Goal: Information Seeking & Learning: Learn about a topic

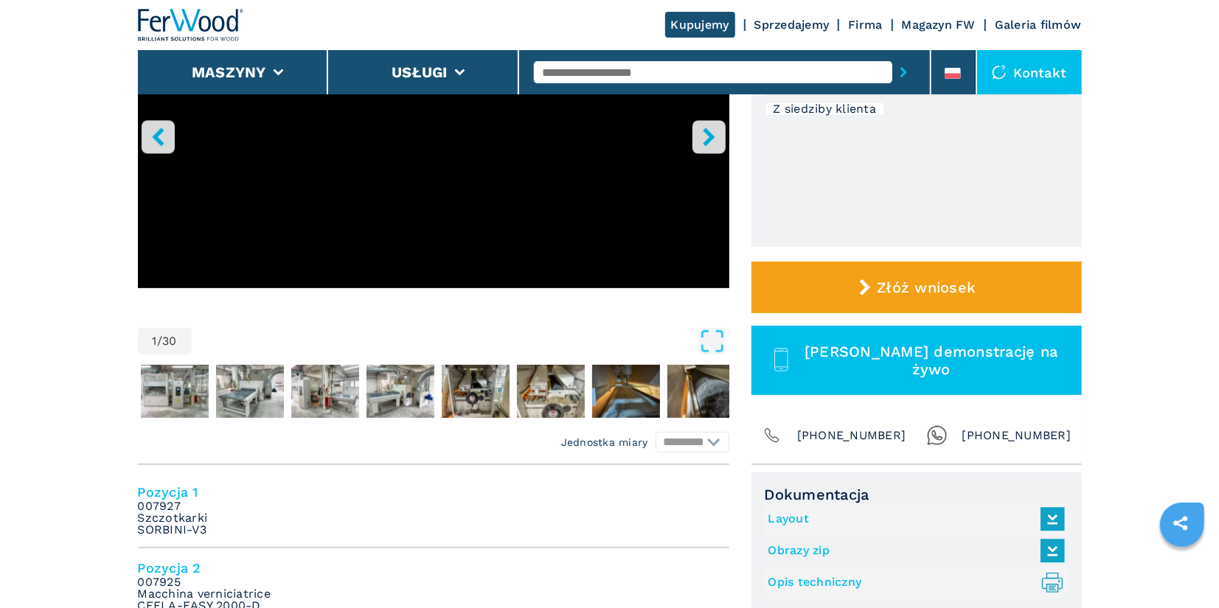
scroll to position [305, 0]
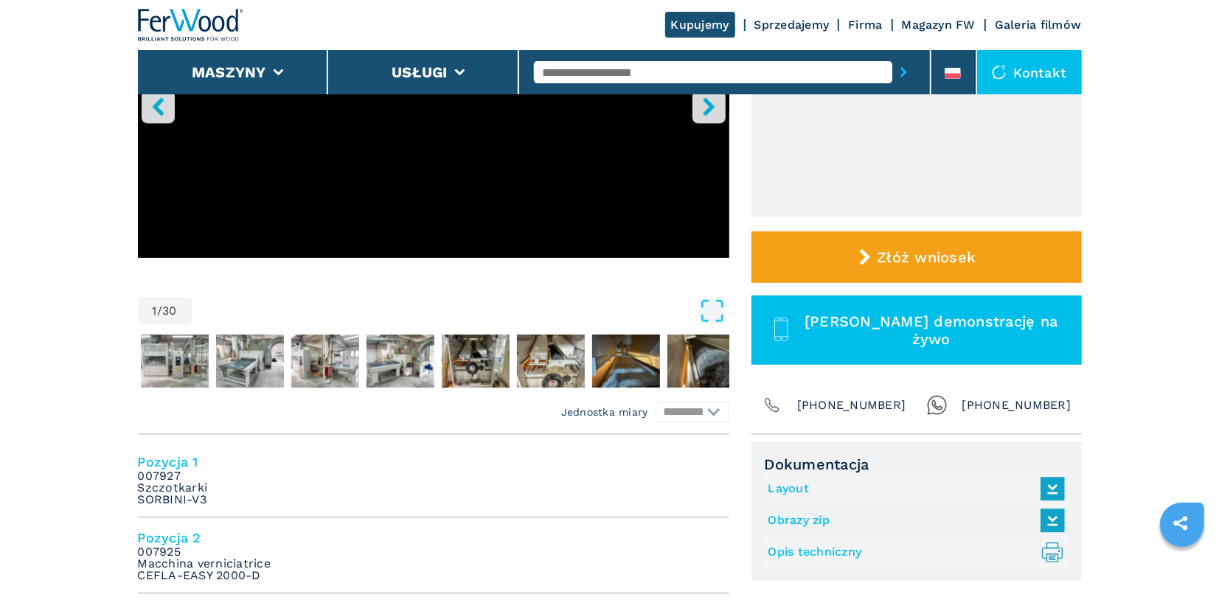
click at [791, 487] on link "Layout" at bounding box center [912, 489] width 289 height 24
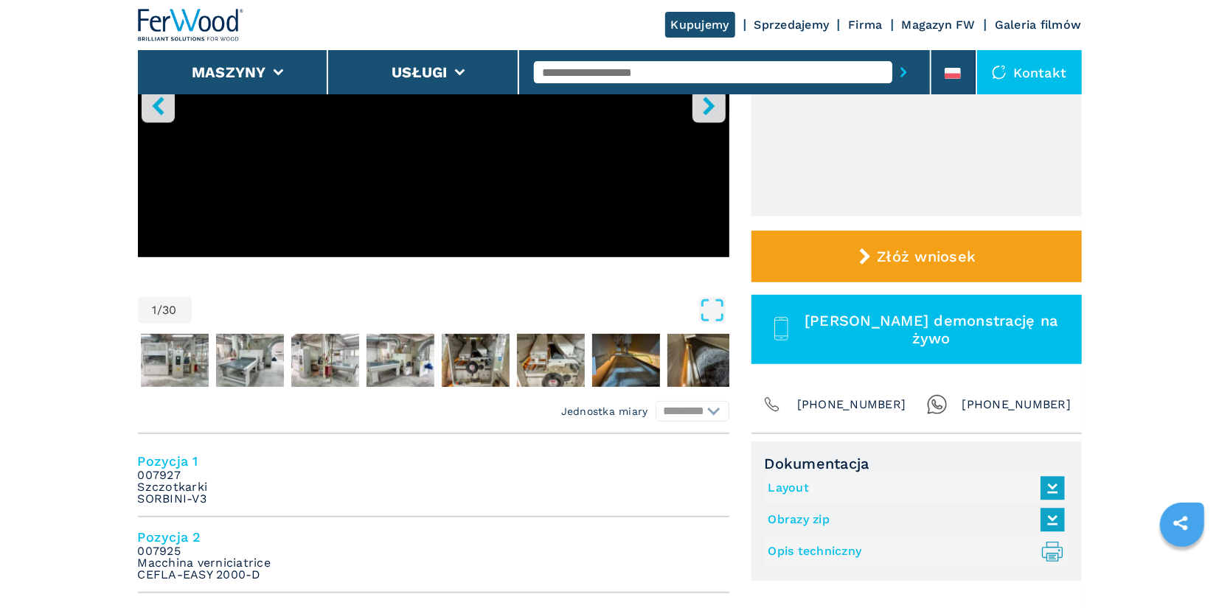
scroll to position [327, 0]
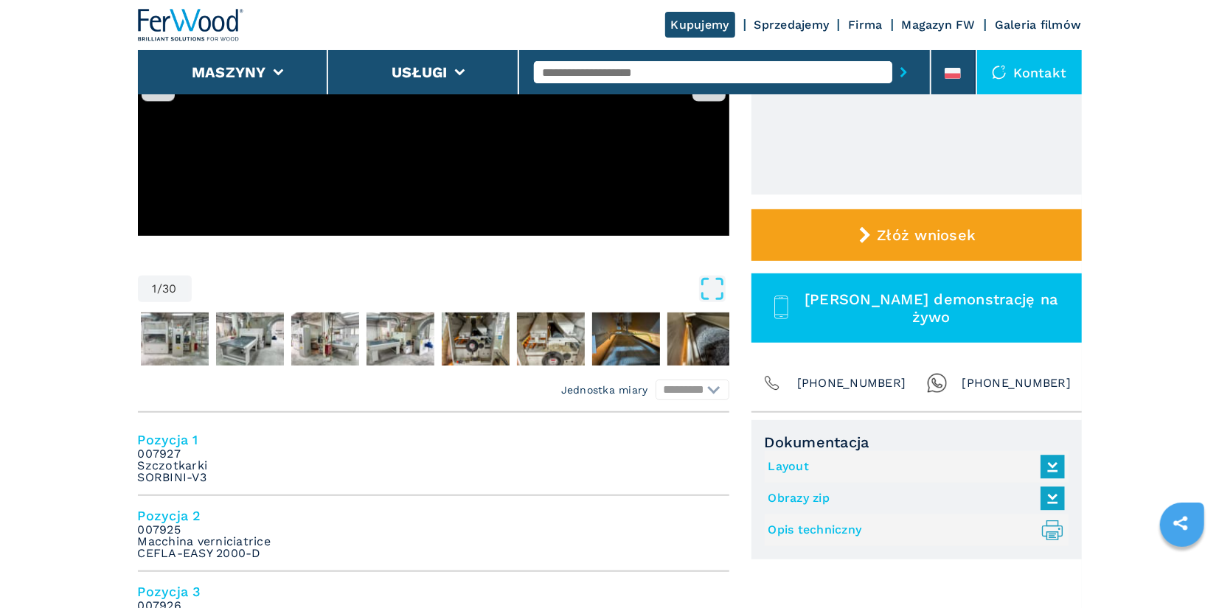
click at [802, 468] on link "Layout" at bounding box center [912, 467] width 289 height 24
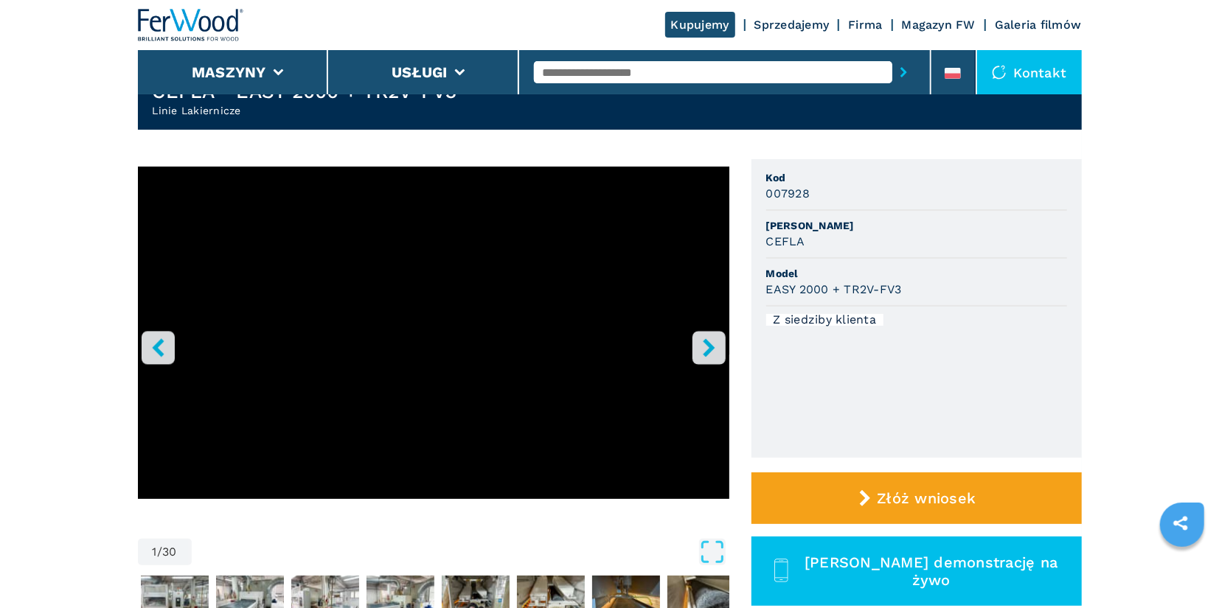
scroll to position [62, 0]
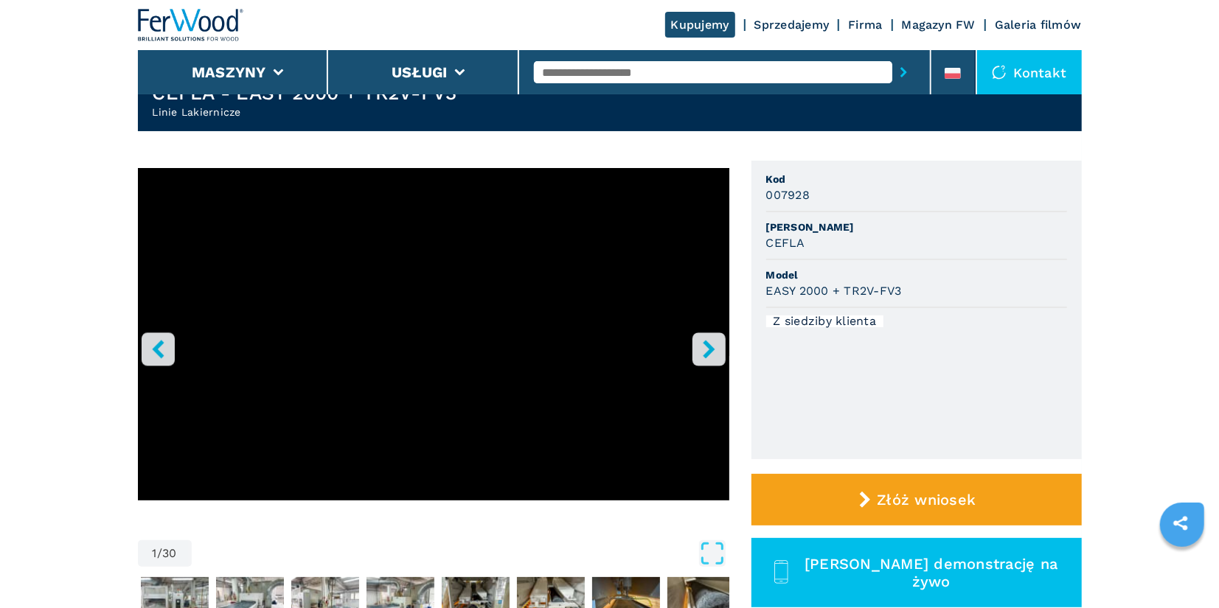
click at [704, 351] on icon "right-button" at bounding box center [709, 349] width 18 height 18
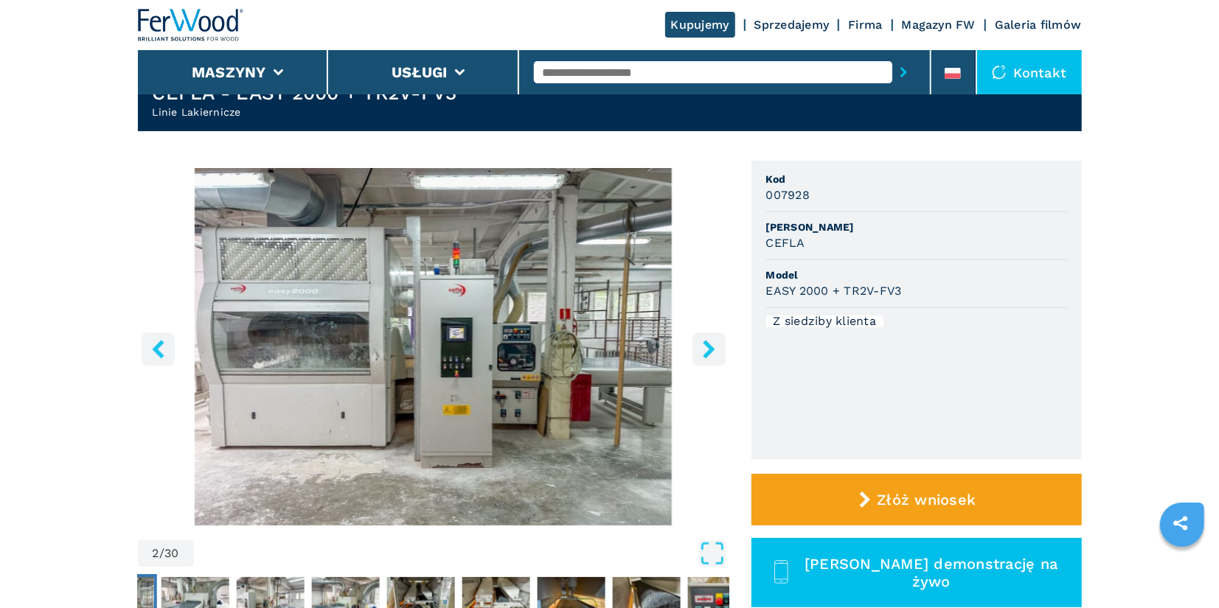
click at [704, 351] on icon "right-button" at bounding box center [709, 349] width 18 height 18
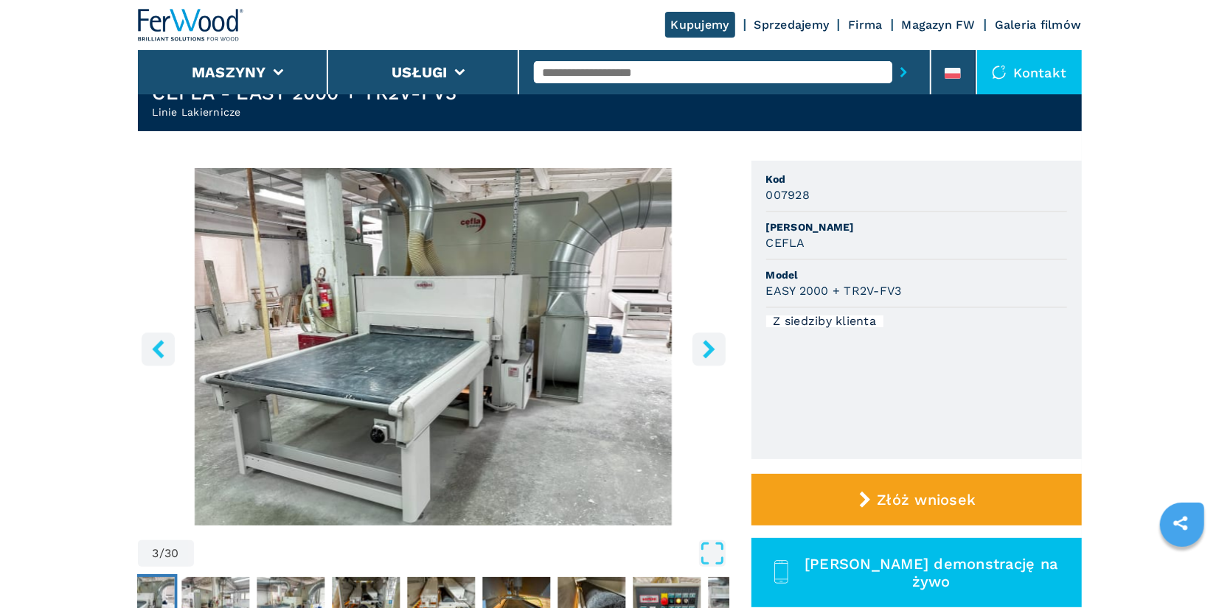
click at [704, 351] on icon "right-button" at bounding box center [709, 349] width 18 height 18
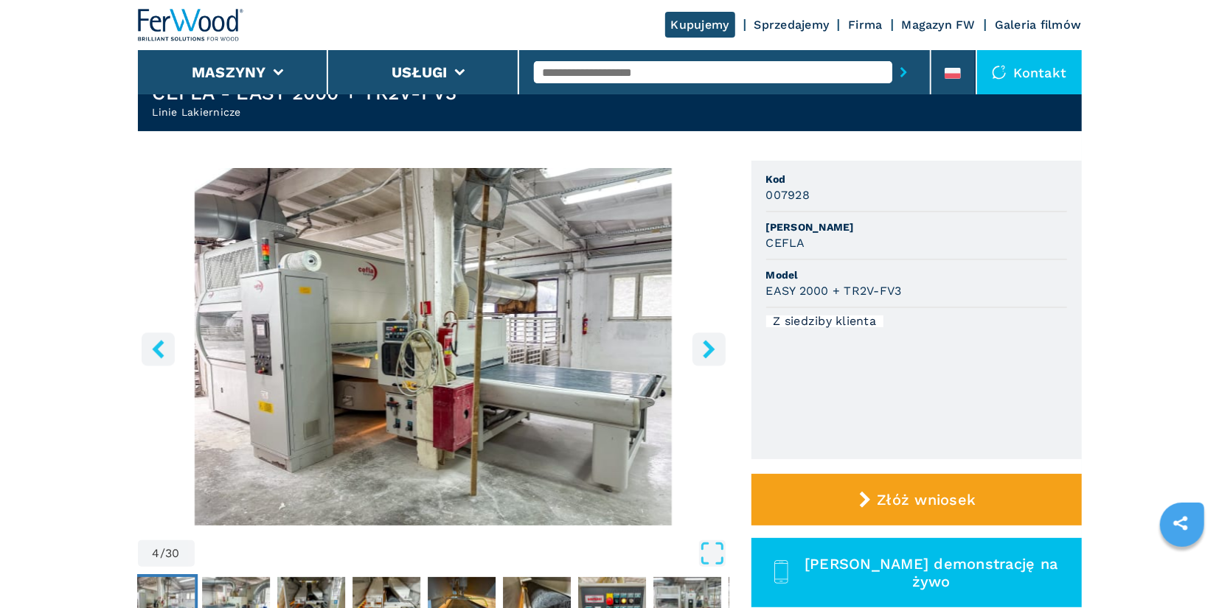
click at [704, 351] on icon "right-button" at bounding box center [709, 349] width 18 height 18
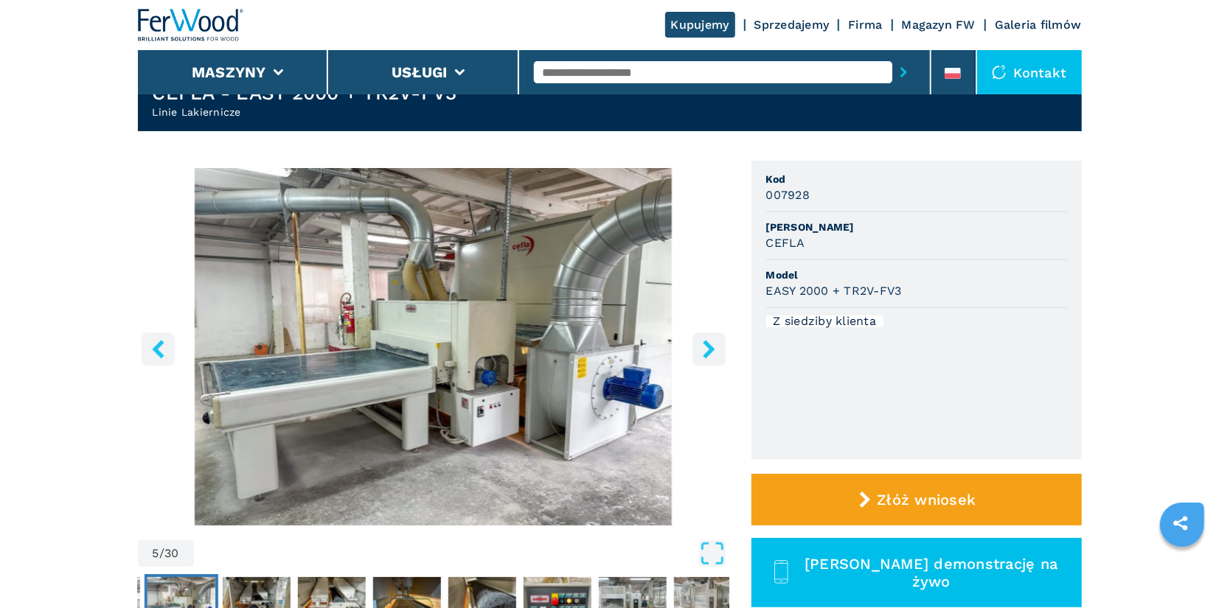
click at [704, 351] on icon "right-button" at bounding box center [709, 349] width 18 height 18
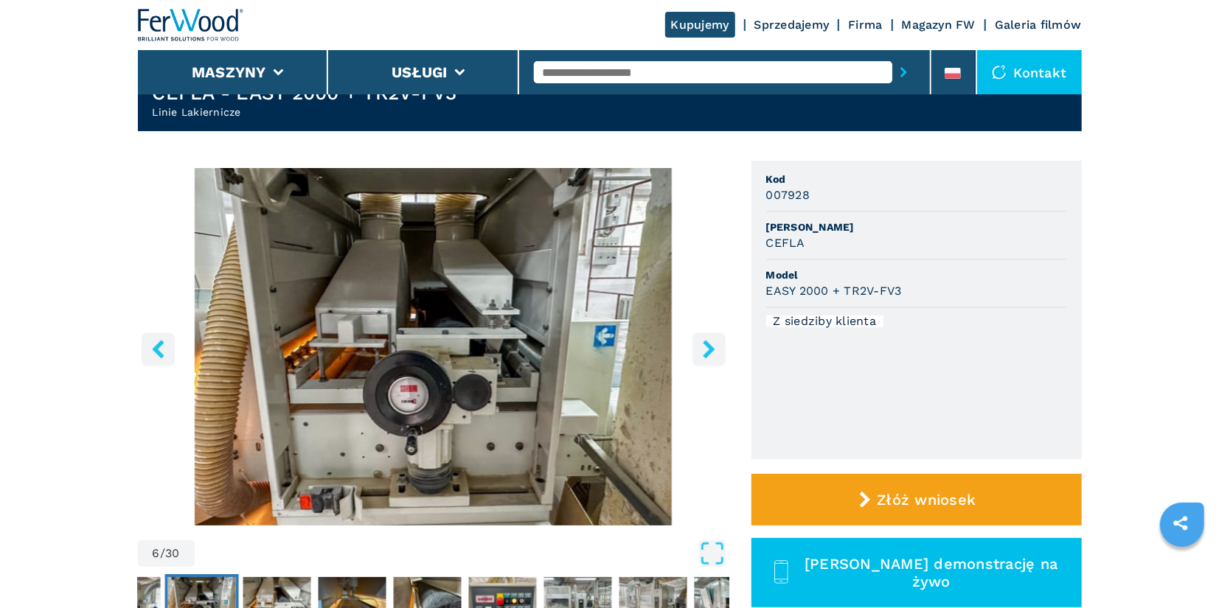
click at [704, 351] on icon "right-button" at bounding box center [709, 349] width 18 height 18
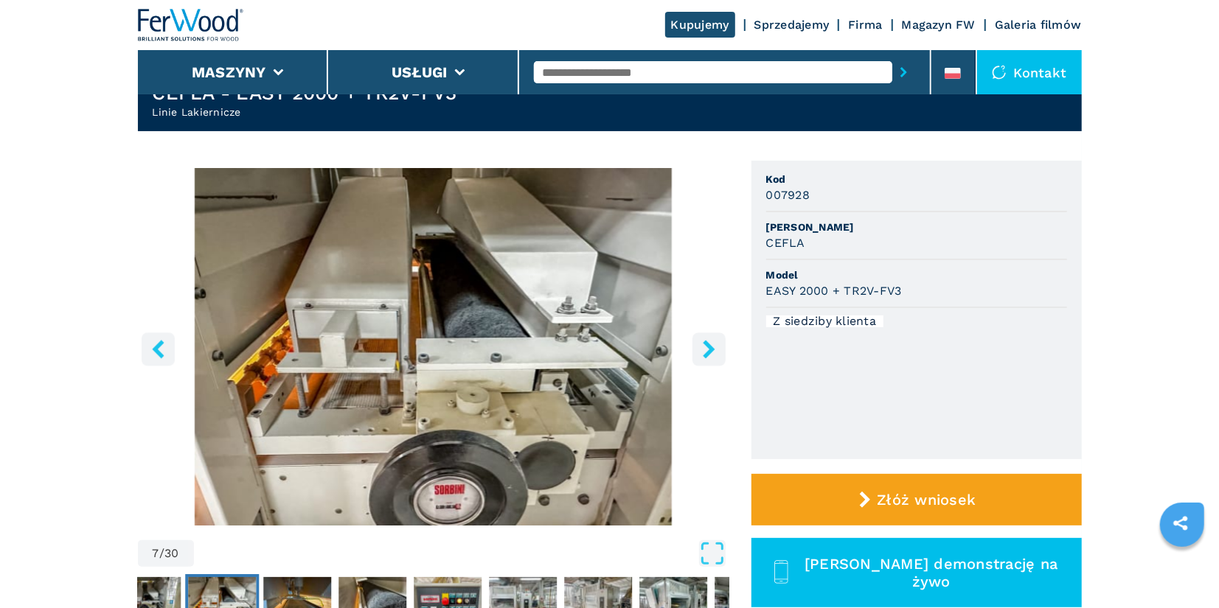
click at [704, 351] on icon "right-button" at bounding box center [709, 349] width 18 height 18
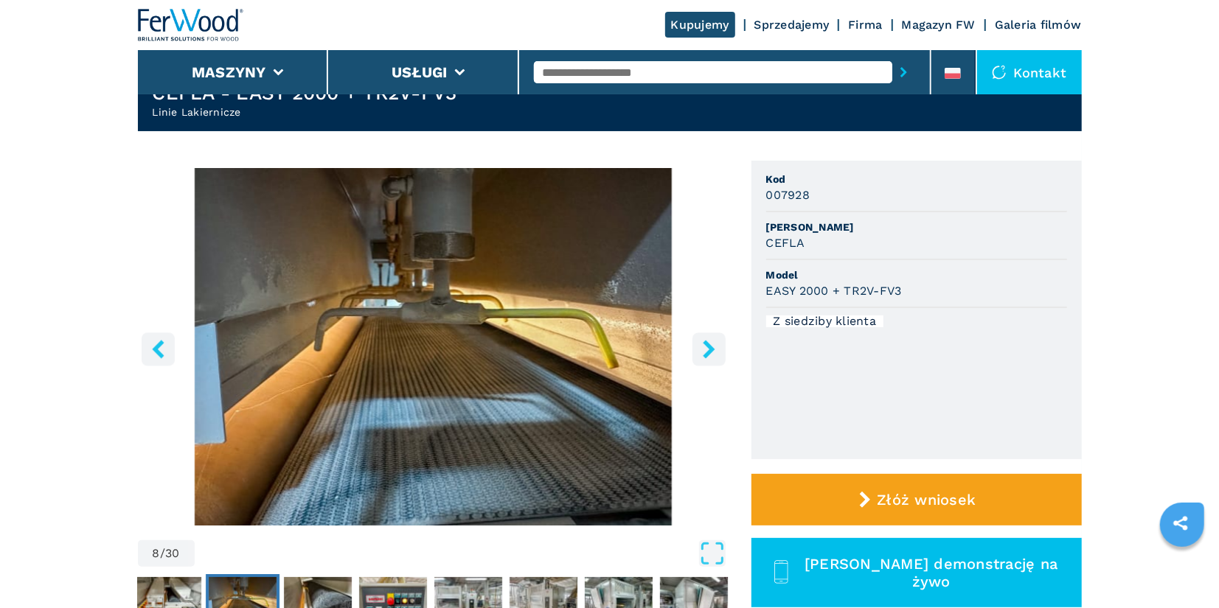
click at [704, 351] on icon "right-button" at bounding box center [709, 349] width 18 height 18
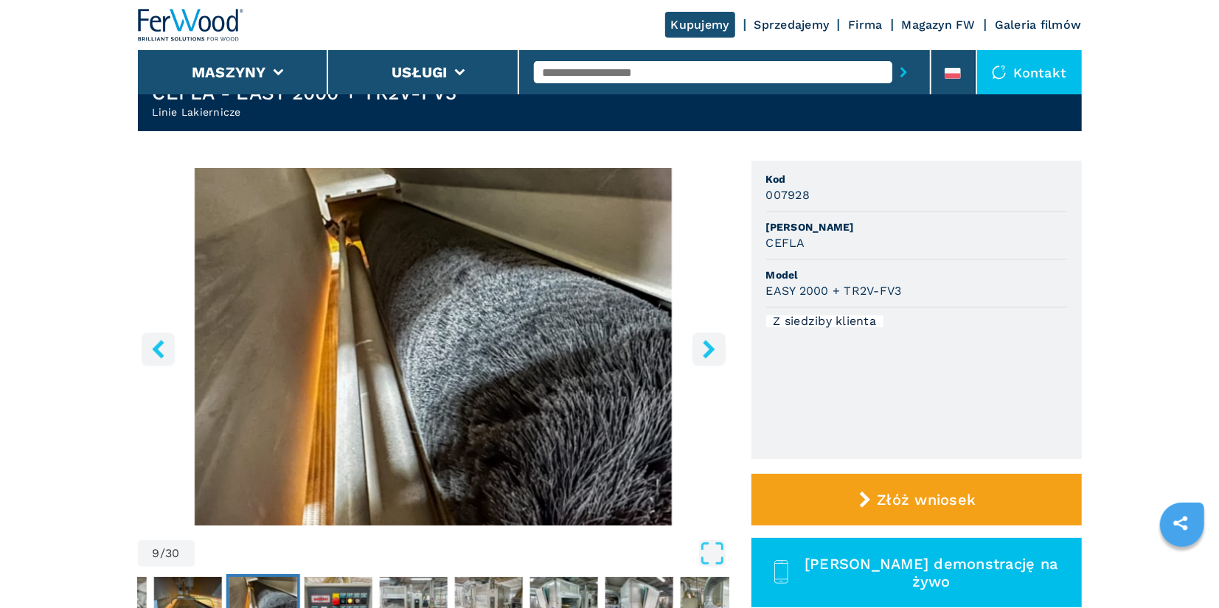
click at [704, 351] on icon "right-button" at bounding box center [709, 349] width 18 height 18
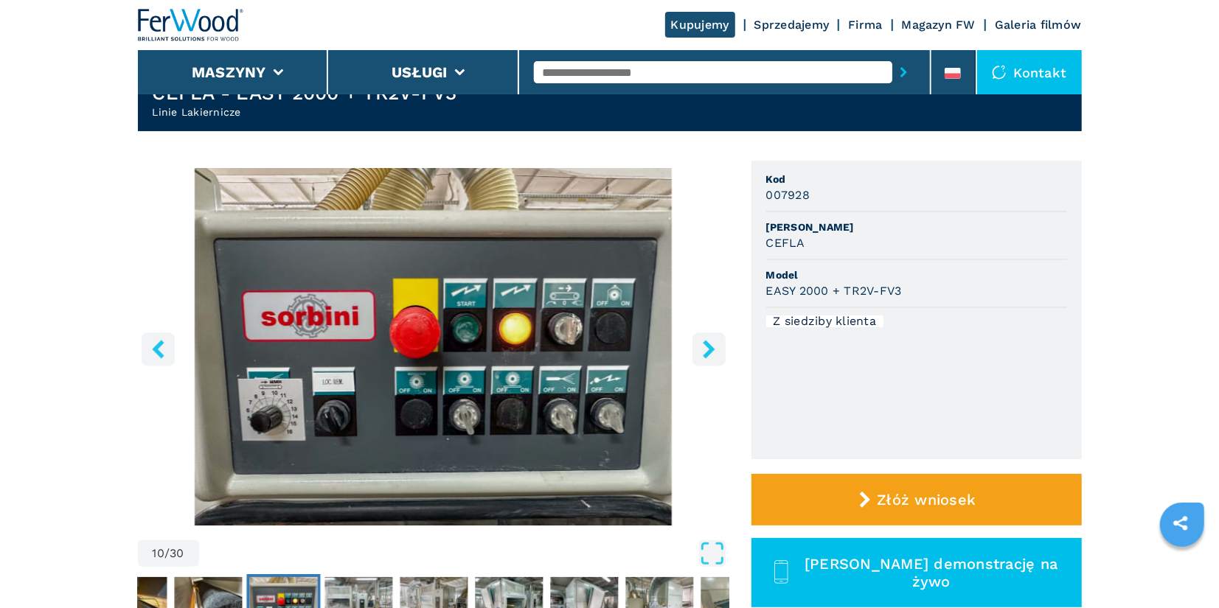
click at [704, 351] on icon "right-button" at bounding box center [709, 349] width 18 height 18
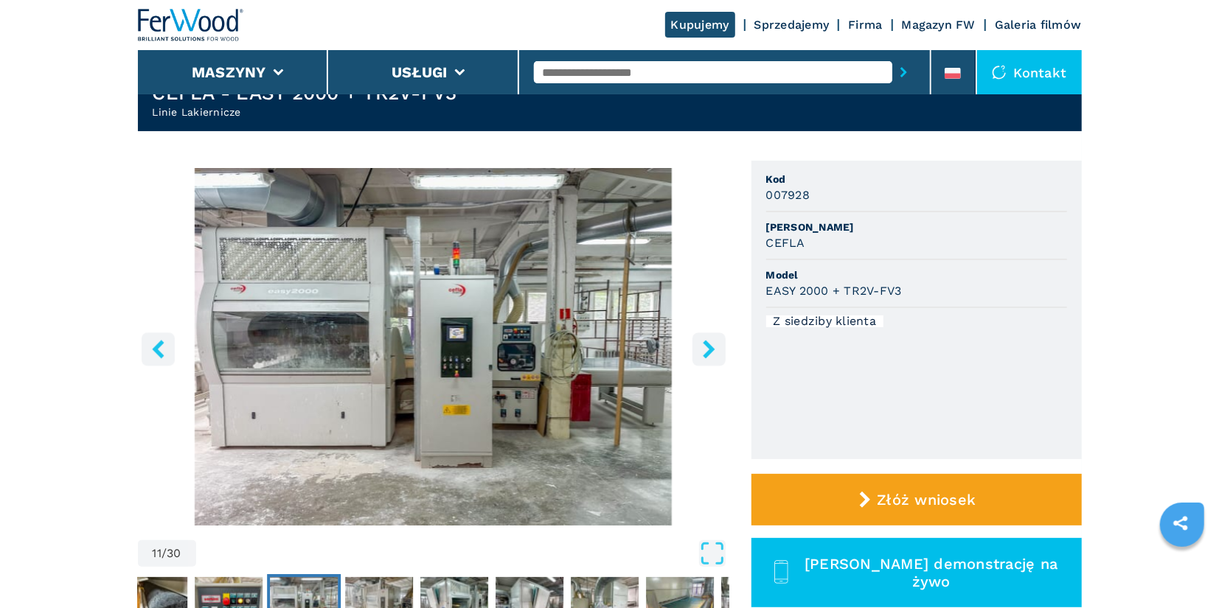
click at [704, 351] on icon "right-button" at bounding box center [709, 349] width 18 height 18
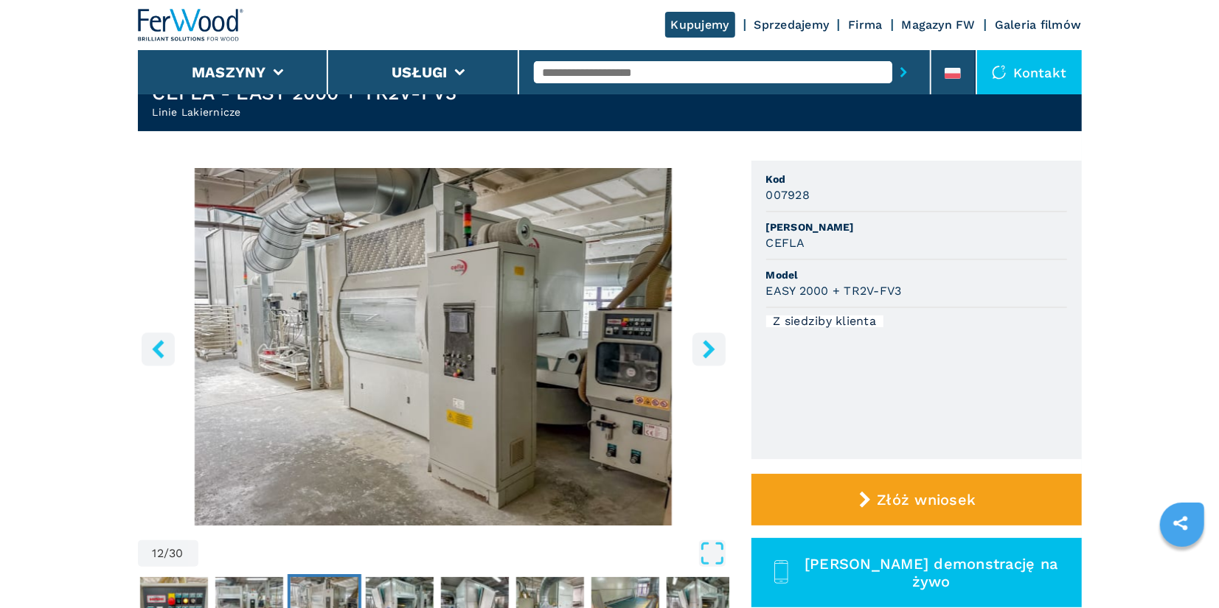
click at [704, 351] on icon "right-button" at bounding box center [709, 349] width 18 height 18
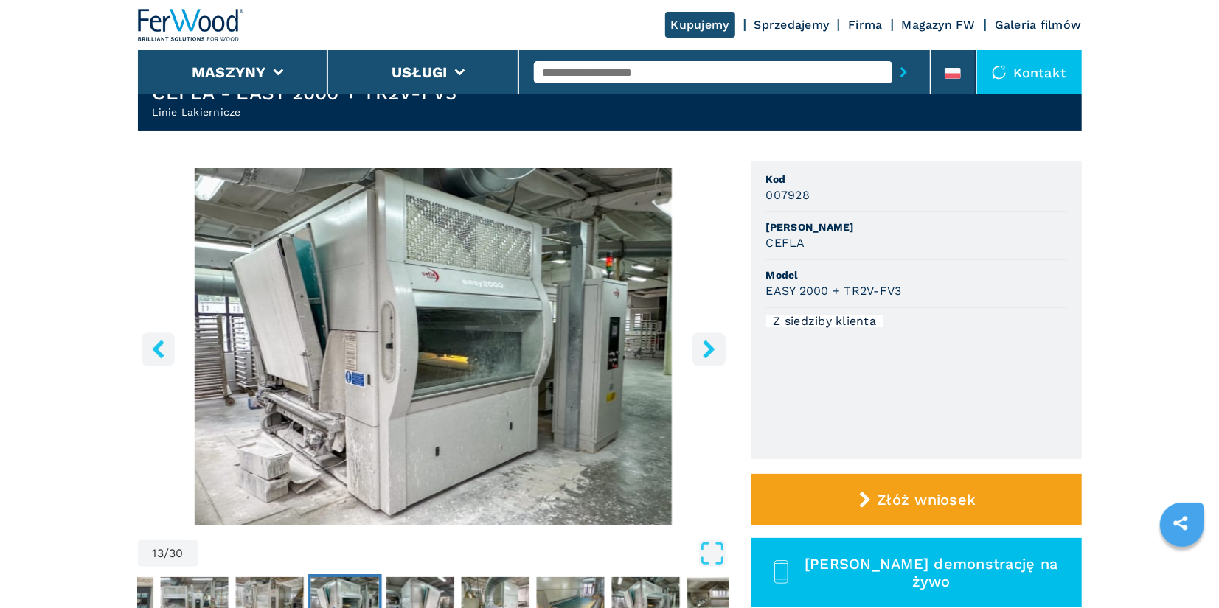
click at [704, 351] on icon "right-button" at bounding box center [709, 349] width 18 height 18
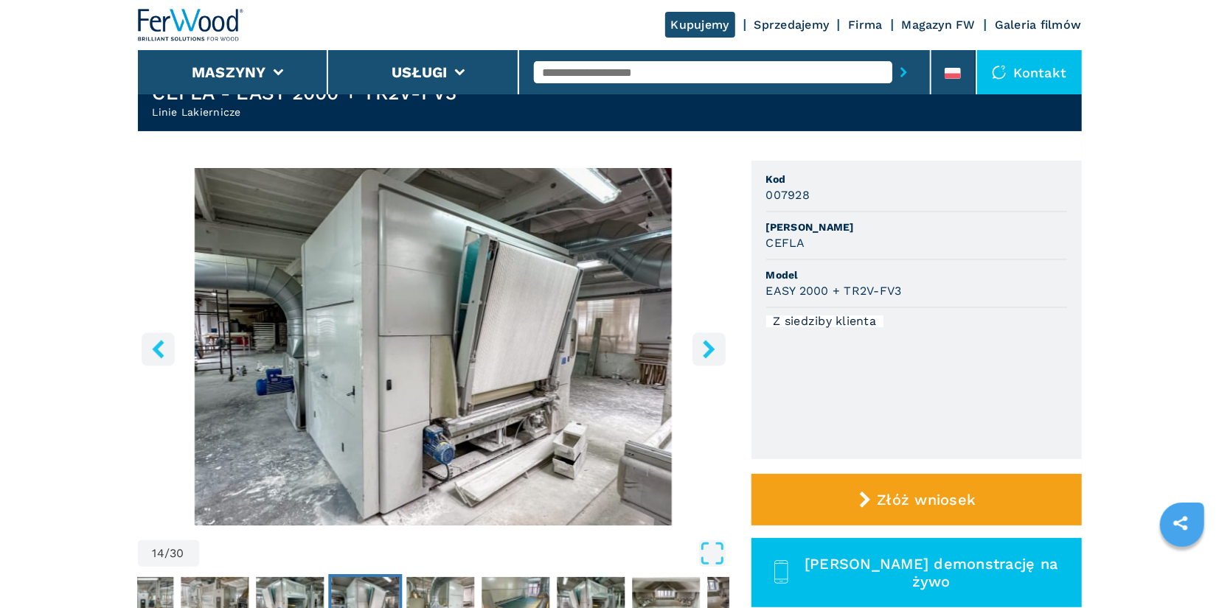
click at [704, 351] on icon "right-button" at bounding box center [709, 349] width 18 height 18
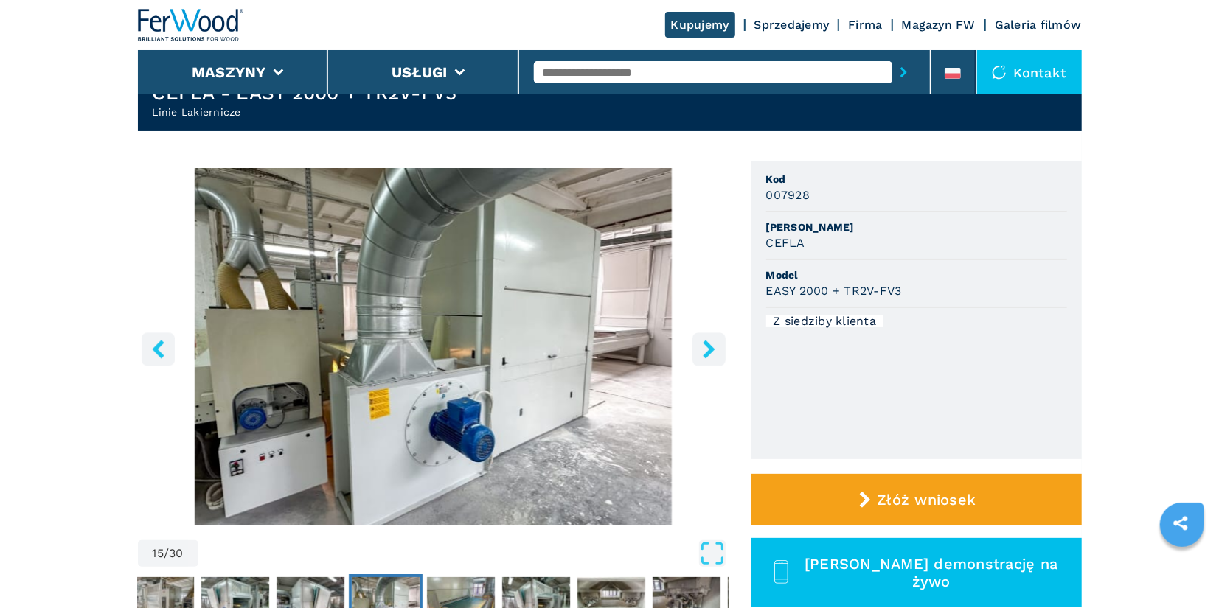
click at [704, 351] on icon "right-button" at bounding box center [709, 349] width 18 height 18
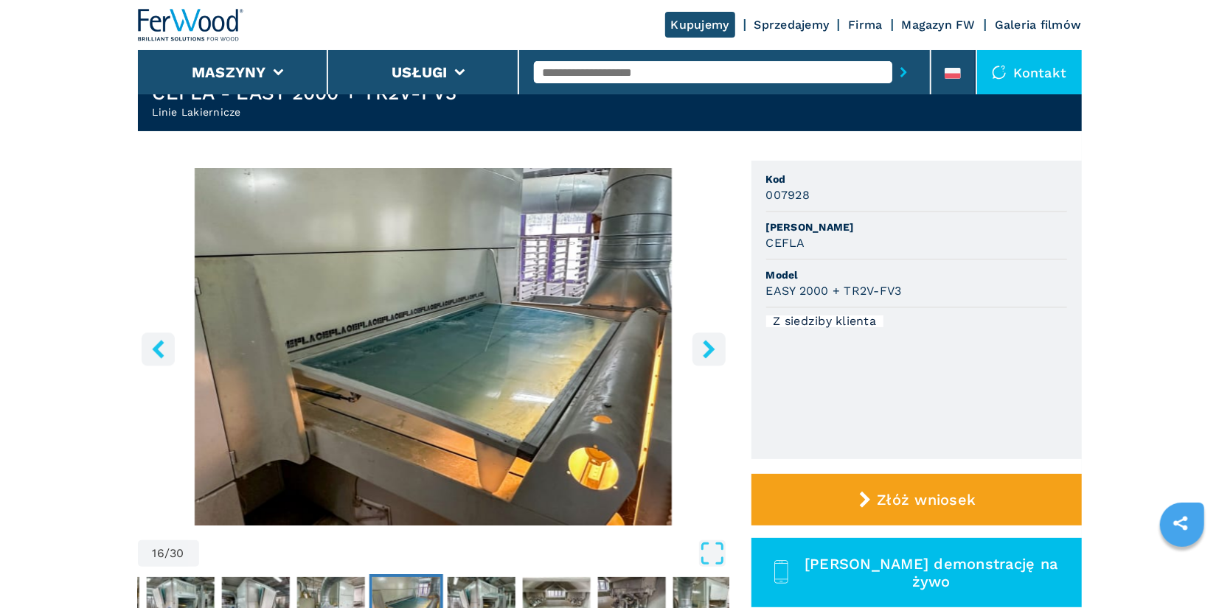
click at [704, 351] on icon "right-button" at bounding box center [709, 349] width 18 height 18
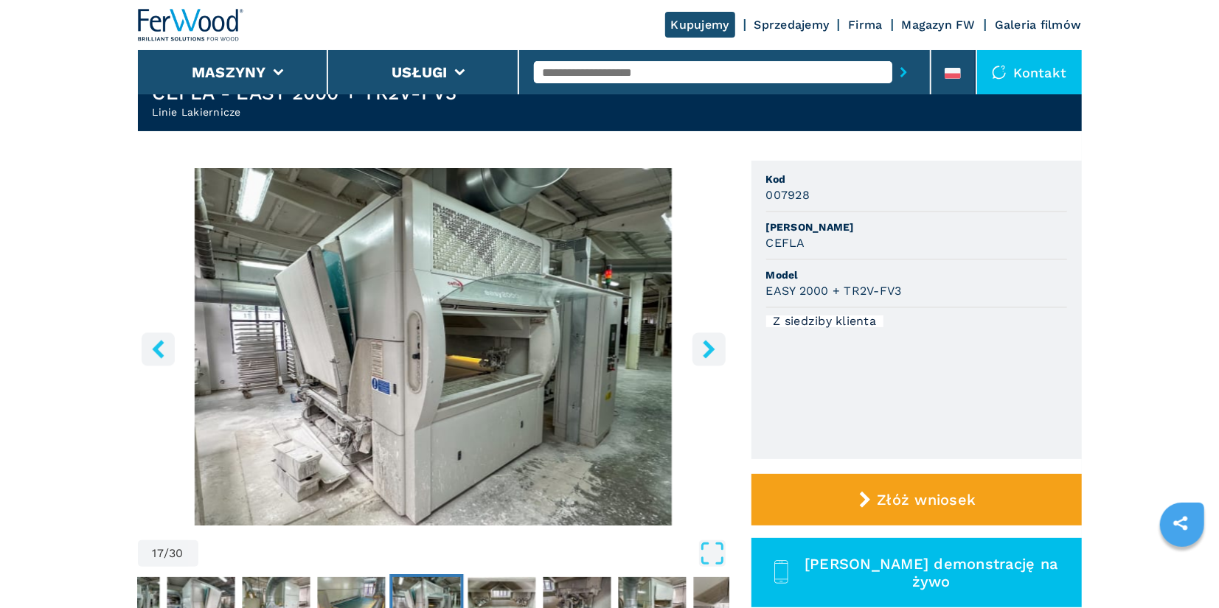
click at [704, 351] on icon "right-button" at bounding box center [709, 349] width 18 height 18
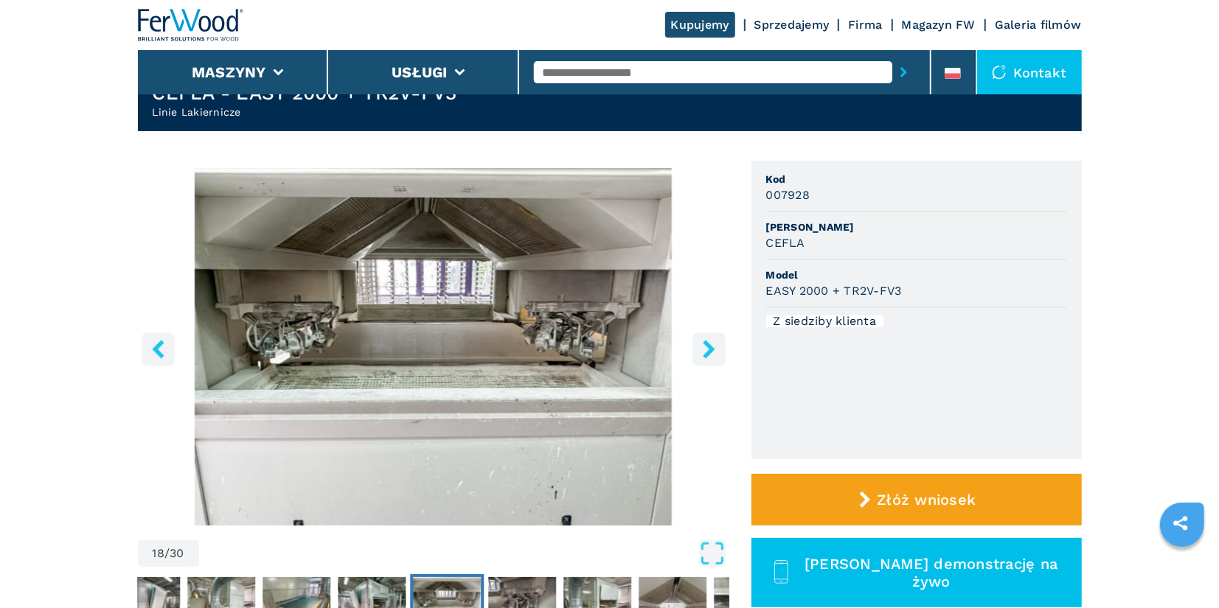
click at [704, 351] on icon "right-button" at bounding box center [709, 349] width 18 height 18
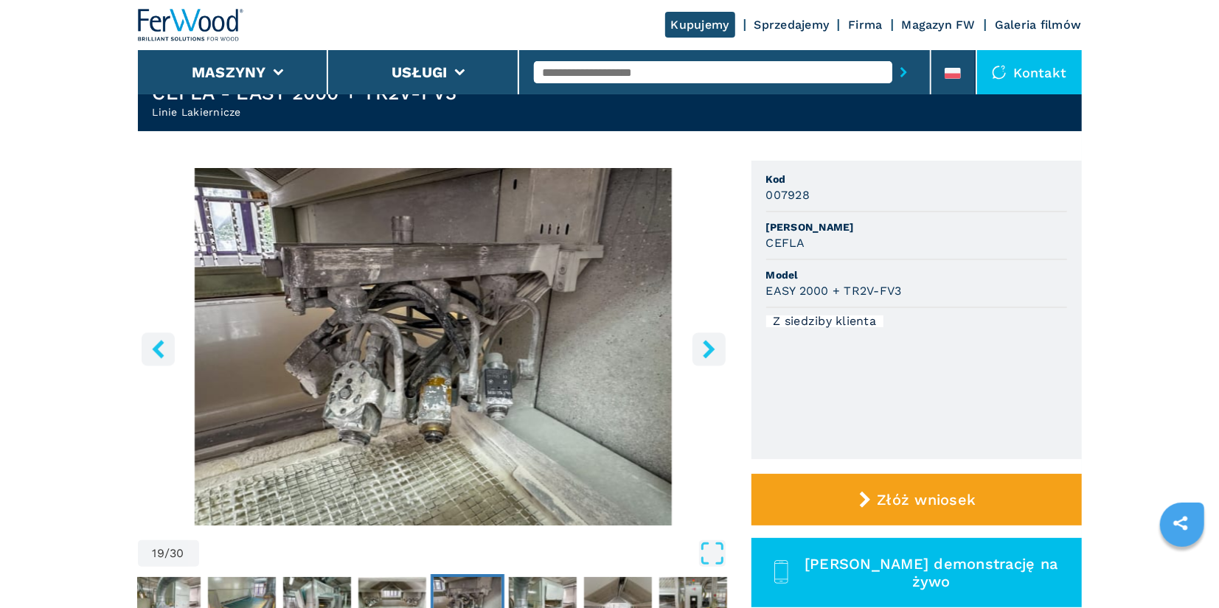
click at [704, 351] on icon "right-button" at bounding box center [709, 349] width 18 height 18
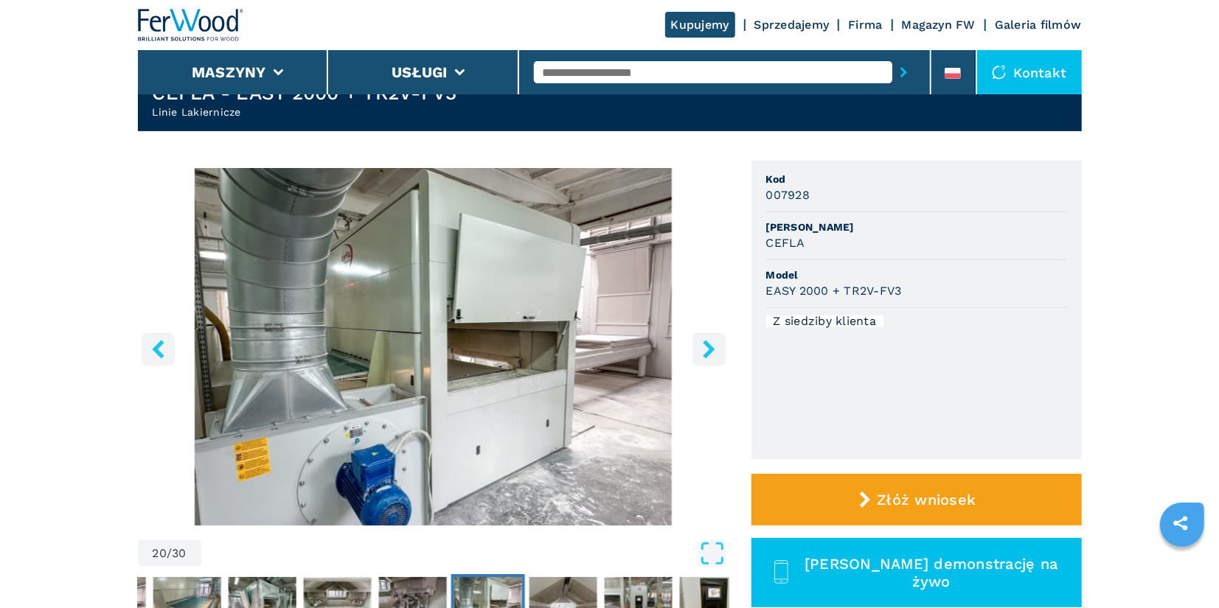
click at [704, 351] on icon "right-button" at bounding box center [709, 349] width 18 height 18
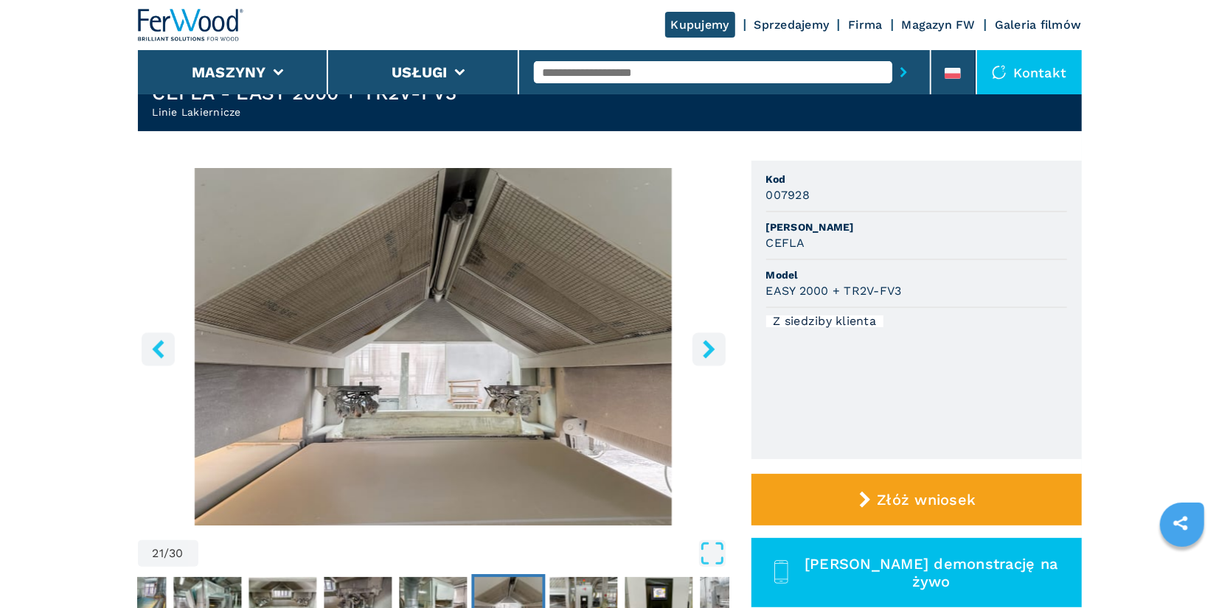
click at [704, 351] on icon "right-button" at bounding box center [709, 349] width 18 height 18
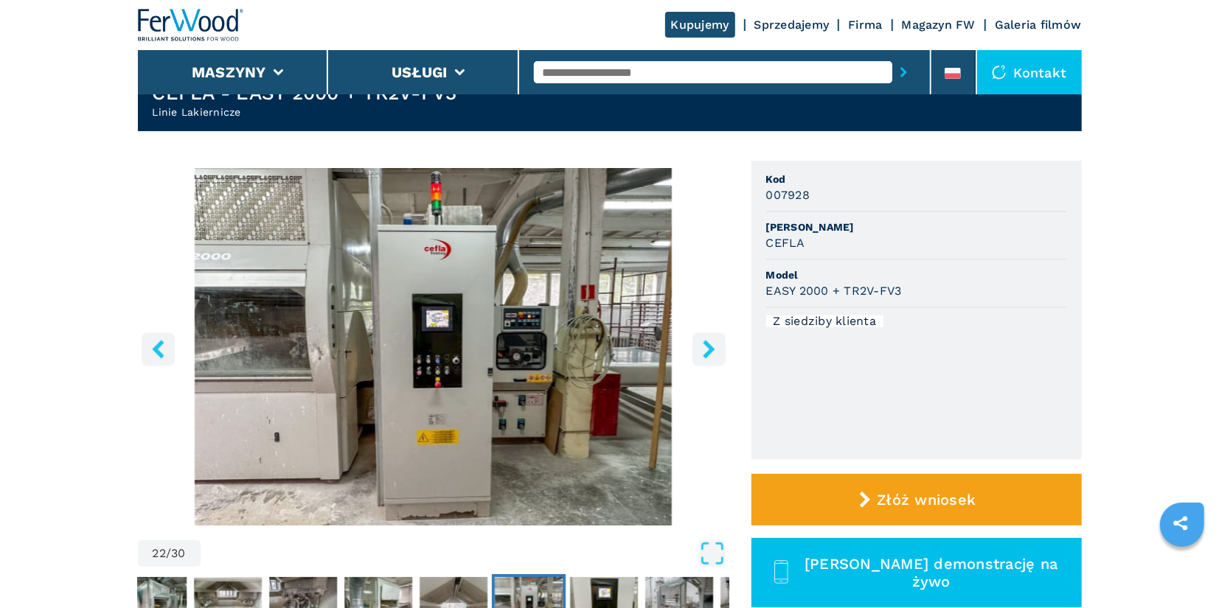
click at [704, 351] on icon "right-button" at bounding box center [709, 349] width 18 height 18
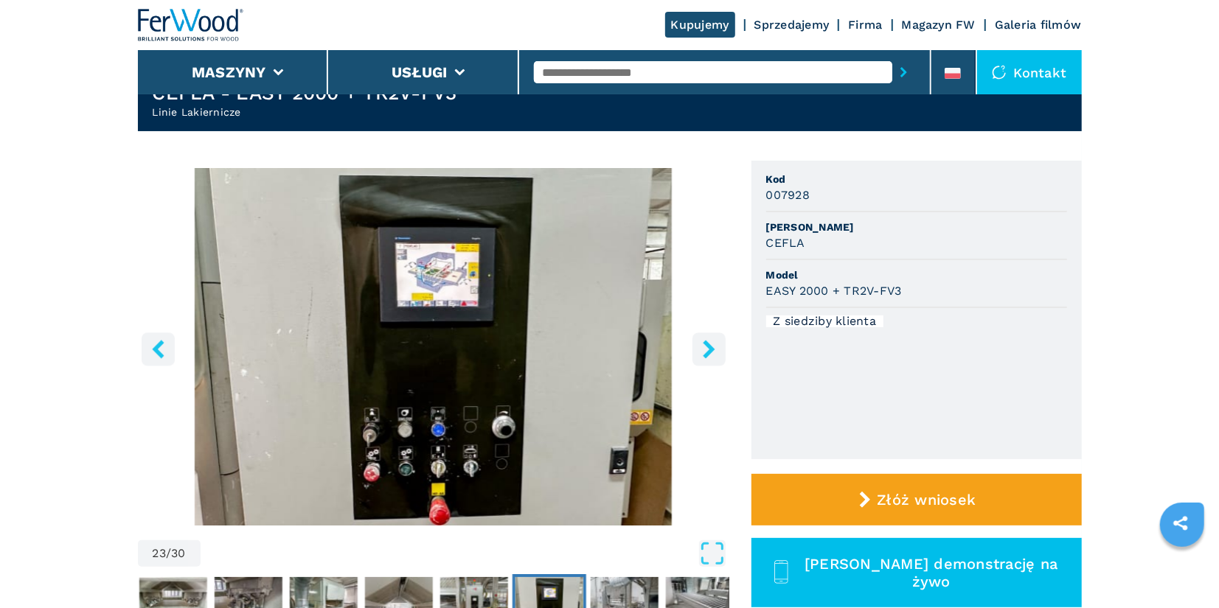
click at [704, 351] on icon "right-button" at bounding box center [709, 349] width 18 height 18
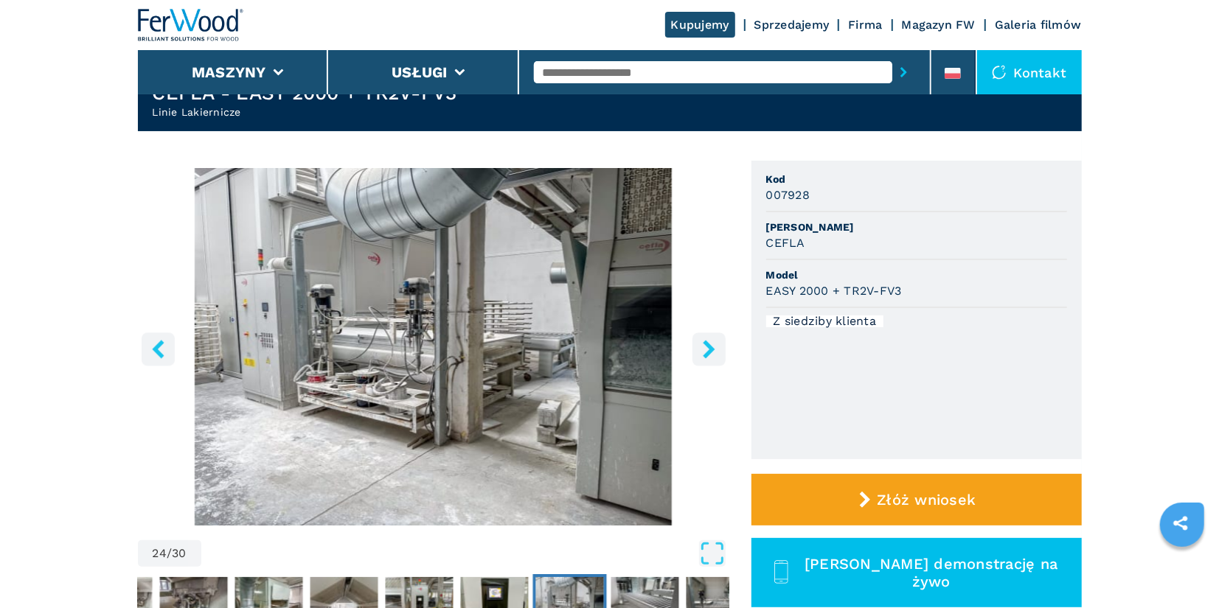
click at [704, 351] on icon "right-button" at bounding box center [709, 349] width 18 height 18
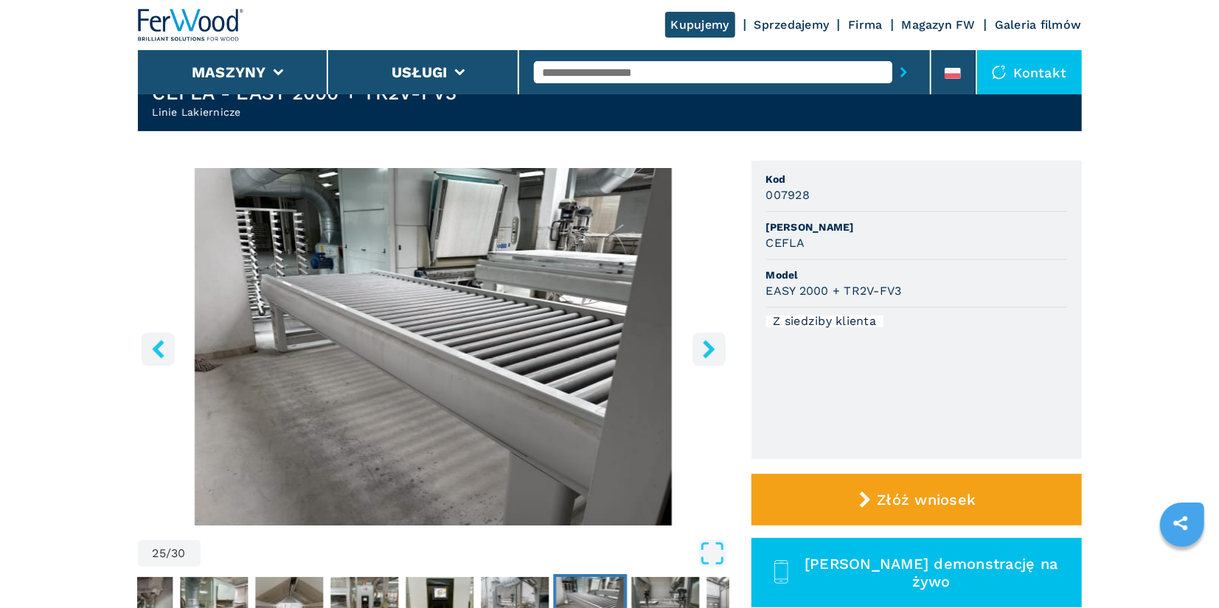
click at [704, 351] on icon "right-button" at bounding box center [709, 349] width 18 height 18
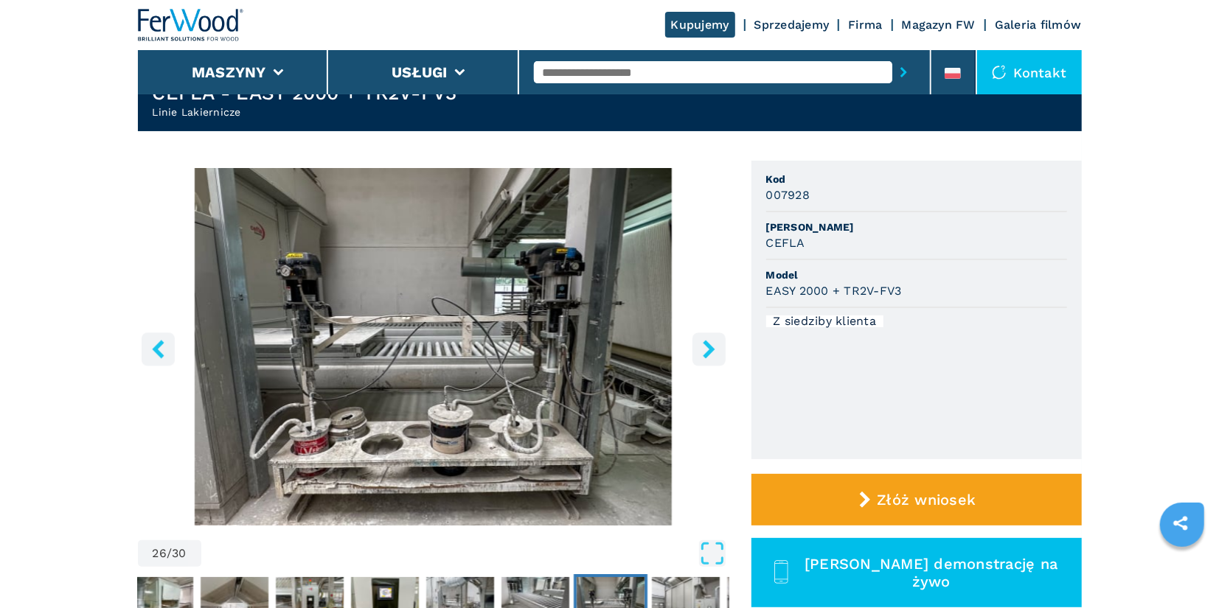
click at [704, 351] on icon "right-button" at bounding box center [709, 349] width 18 height 18
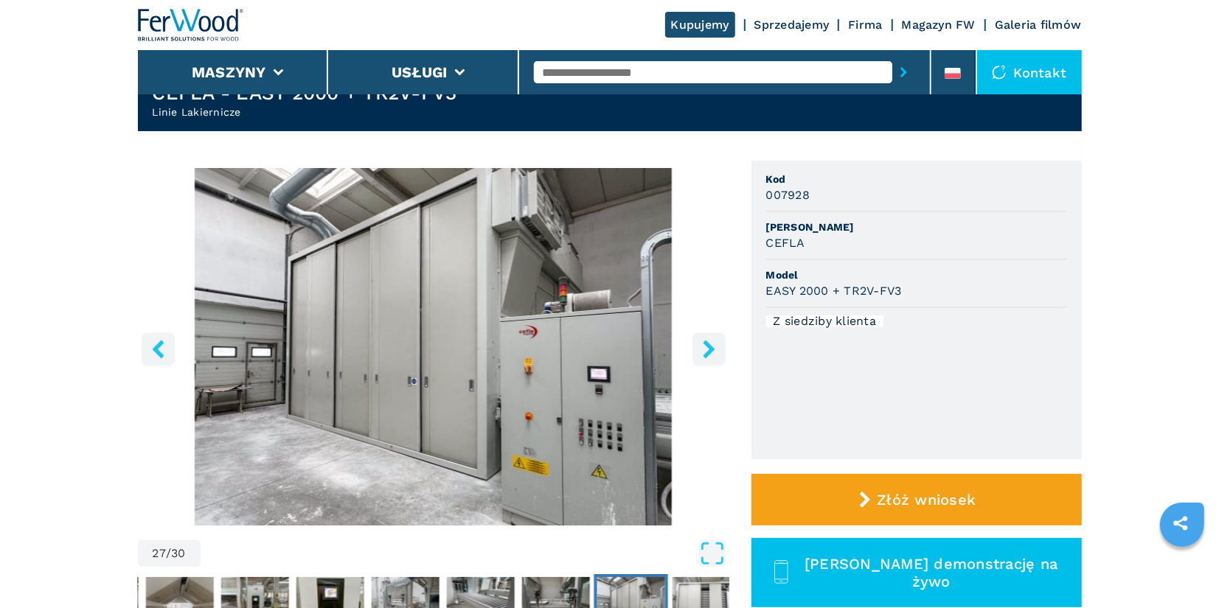
click at [704, 351] on icon "right-button" at bounding box center [709, 349] width 18 height 18
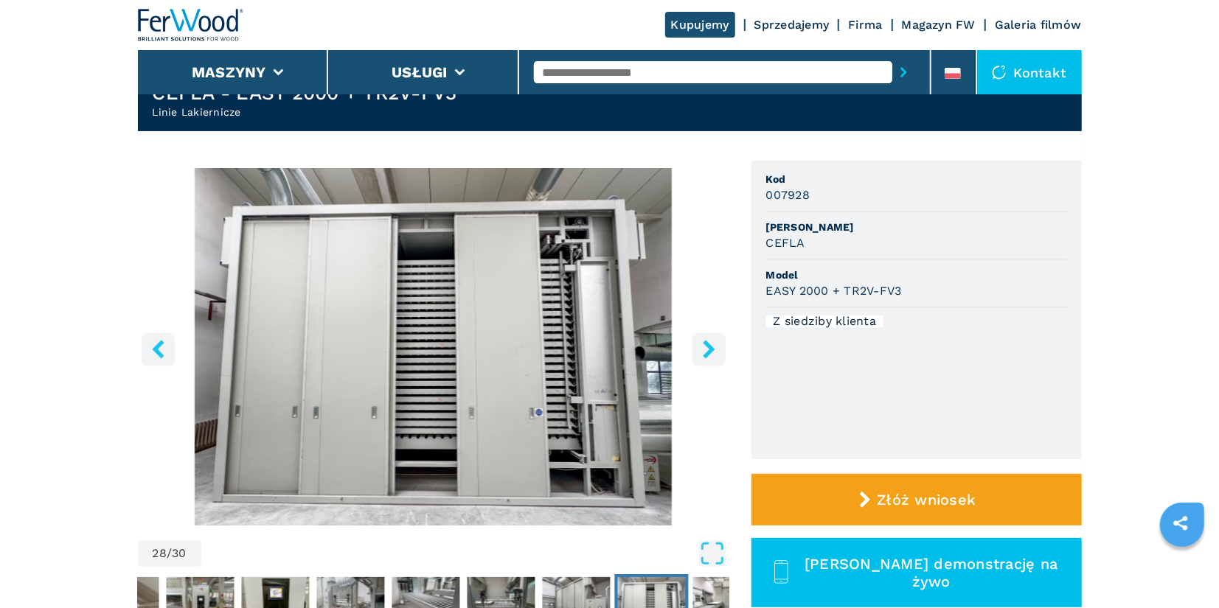
click at [704, 351] on icon "right-button" at bounding box center [709, 349] width 18 height 18
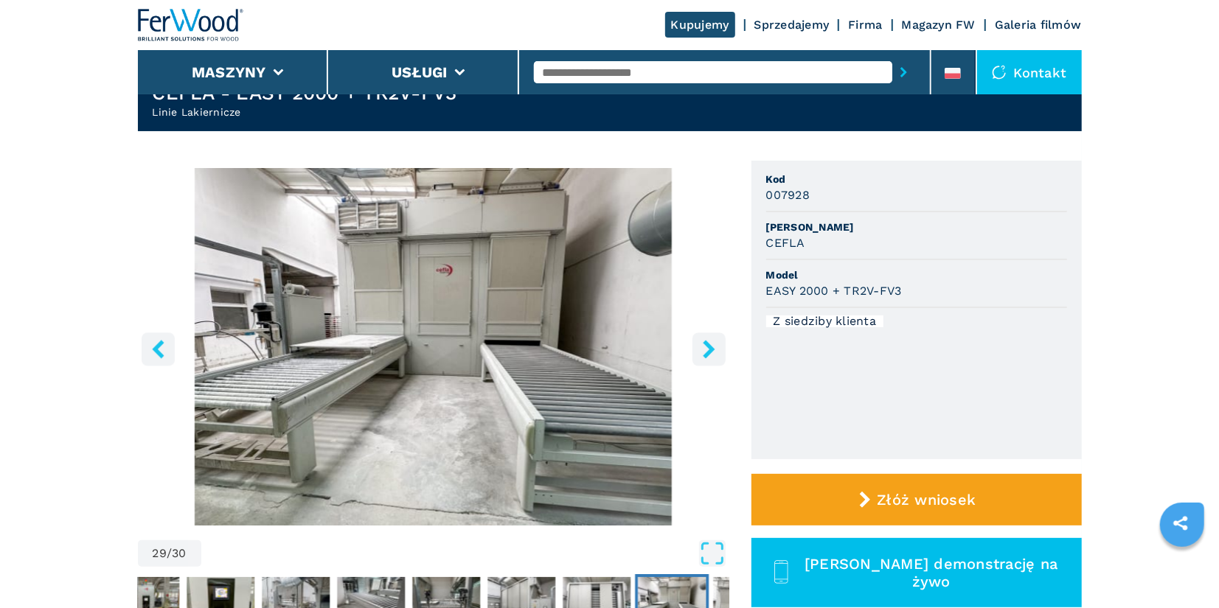
click at [704, 351] on icon "right-button" at bounding box center [709, 349] width 18 height 18
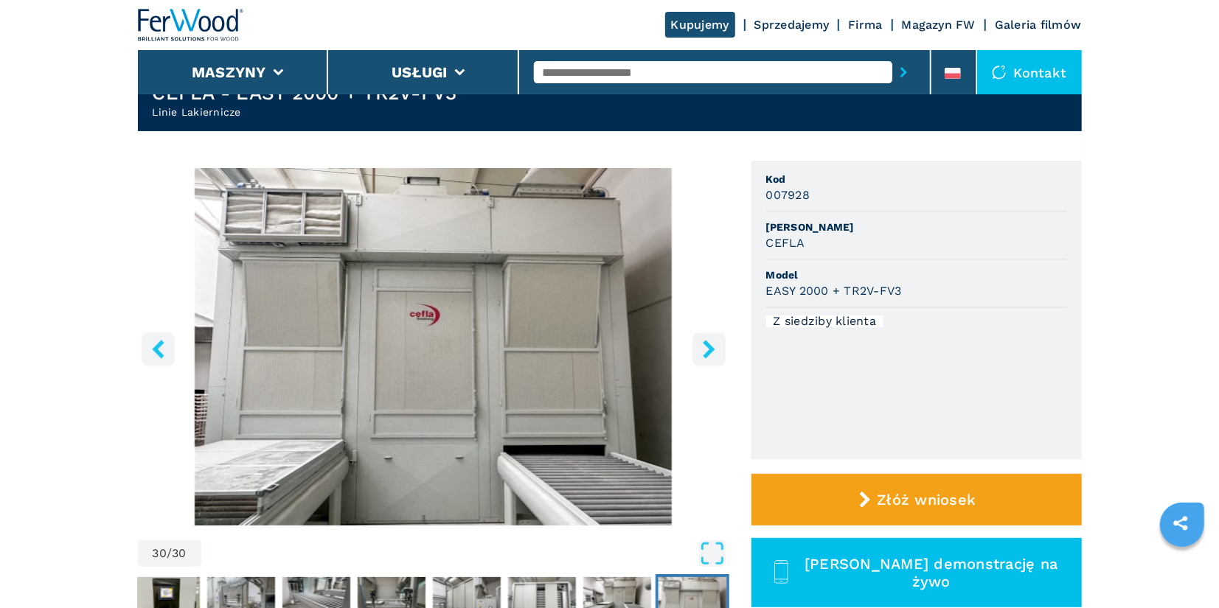
click at [704, 351] on icon "right-button" at bounding box center [709, 349] width 18 height 18
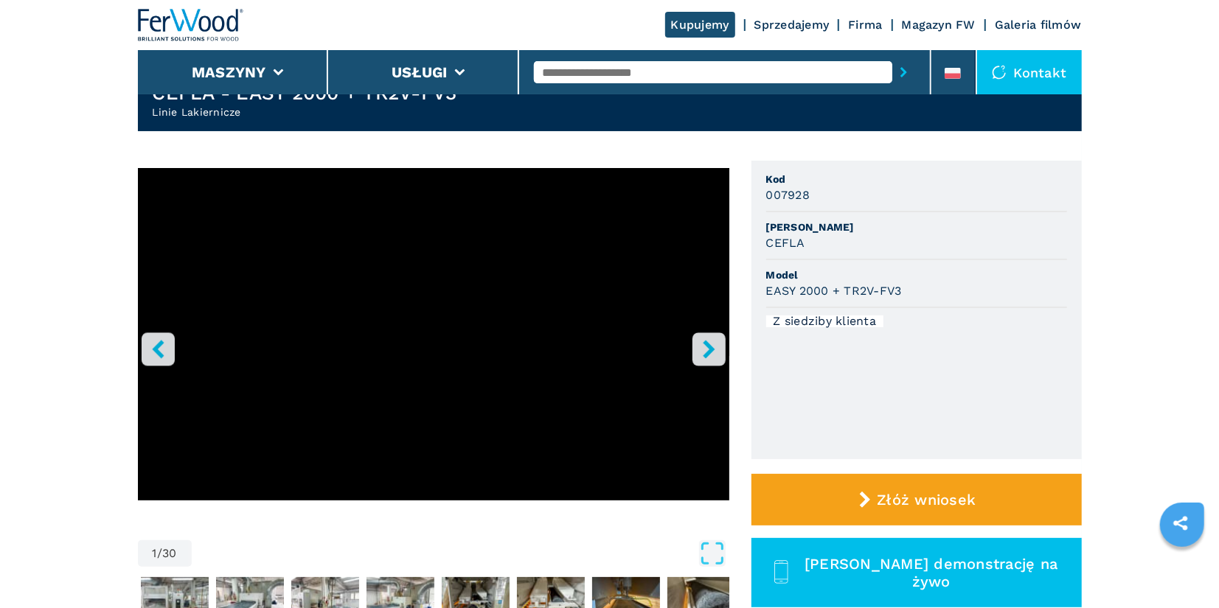
click at [704, 351] on icon "right-button" at bounding box center [709, 349] width 18 height 18
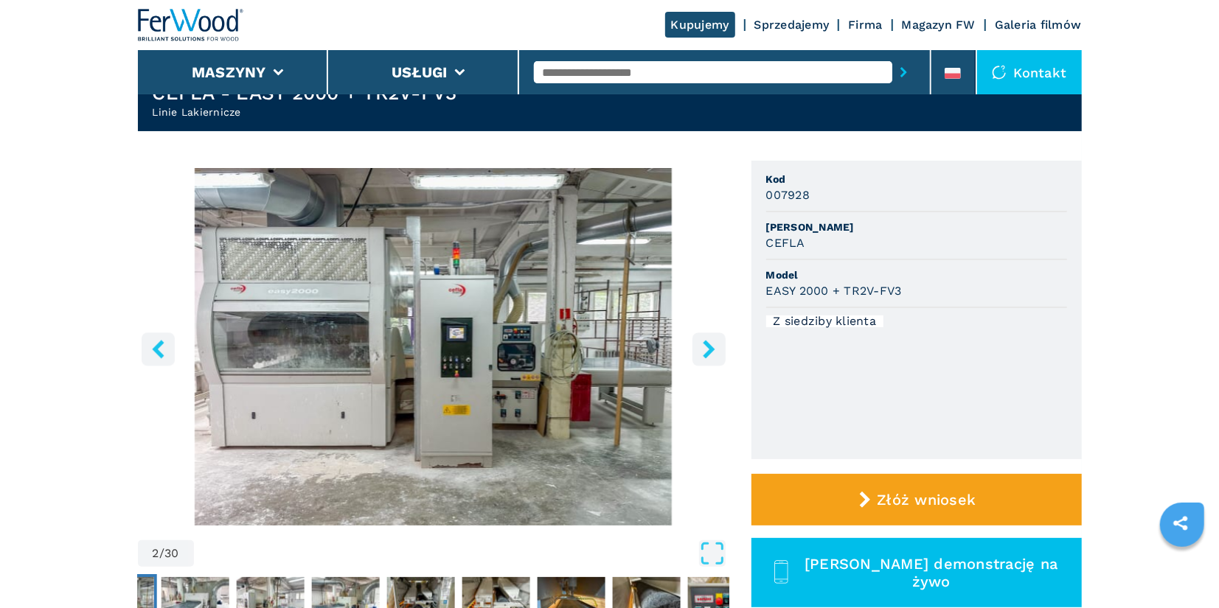
click at [704, 351] on icon "right-button" at bounding box center [709, 349] width 18 height 18
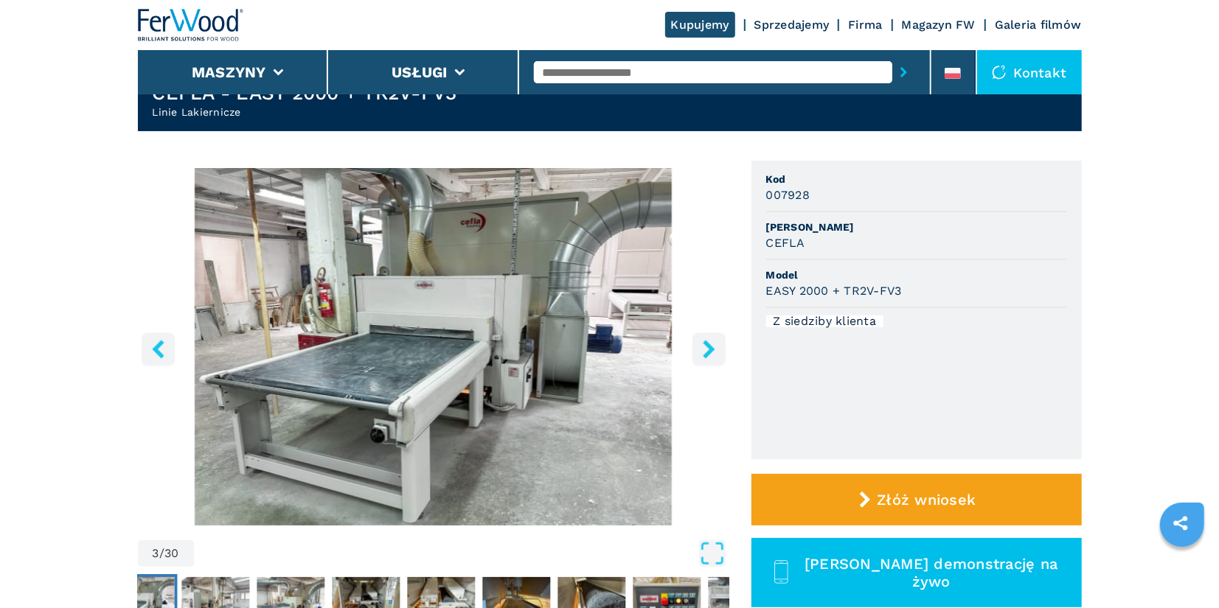
click at [704, 351] on icon "right-button" at bounding box center [709, 349] width 18 height 18
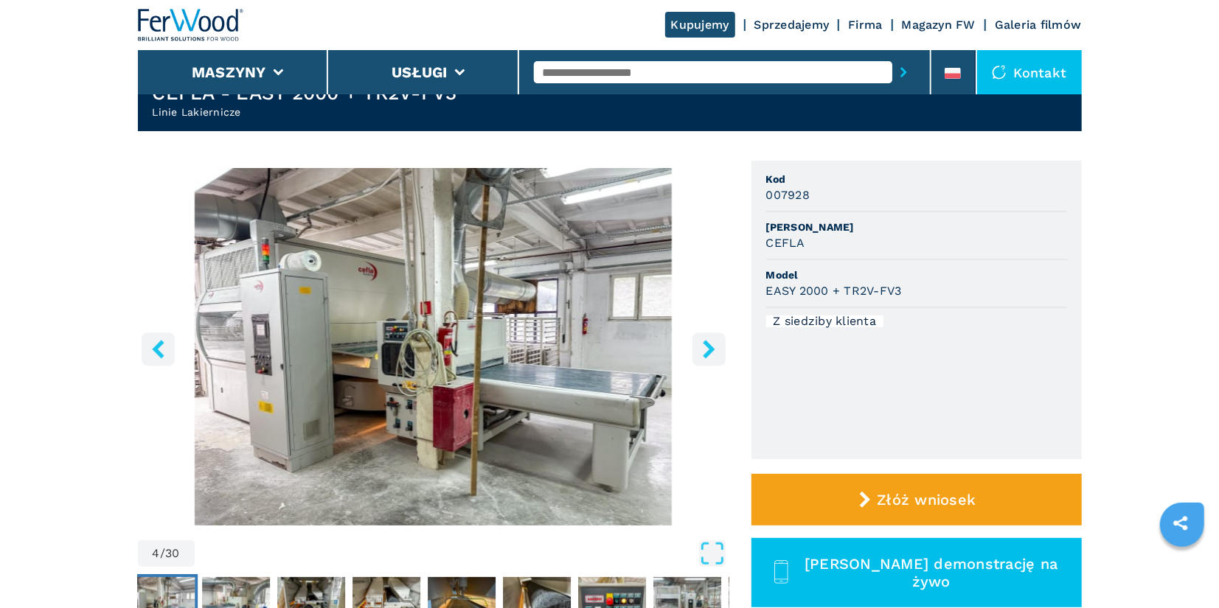
click at [704, 351] on icon "right-button" at bounding box center [709, 349] width 18 height 18
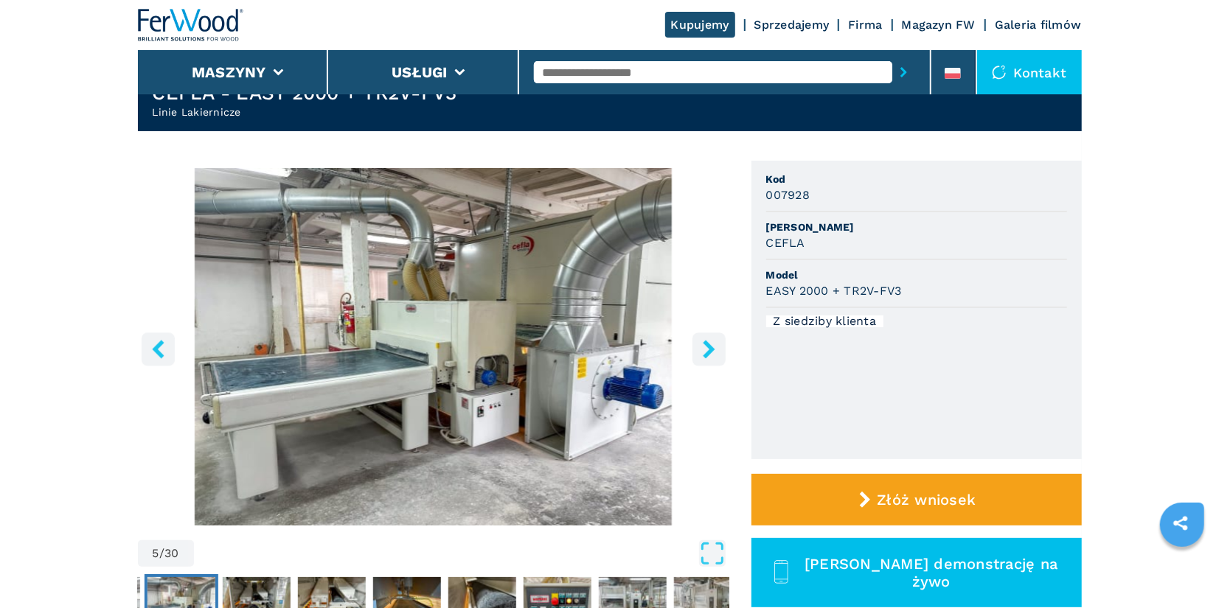
click at [704, 351] on icon "right-button" at bounding box center [709, 349] width 18 height 18
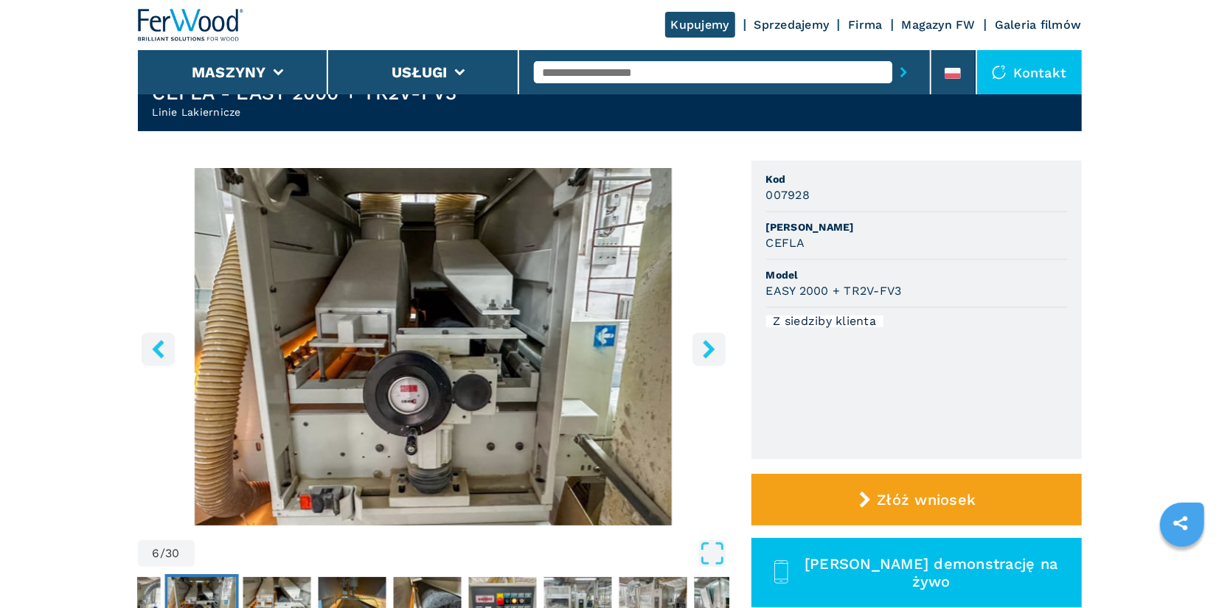
click at [704, 351] on icon "right-button" at bounding box center [709, 349] width 18 height 18
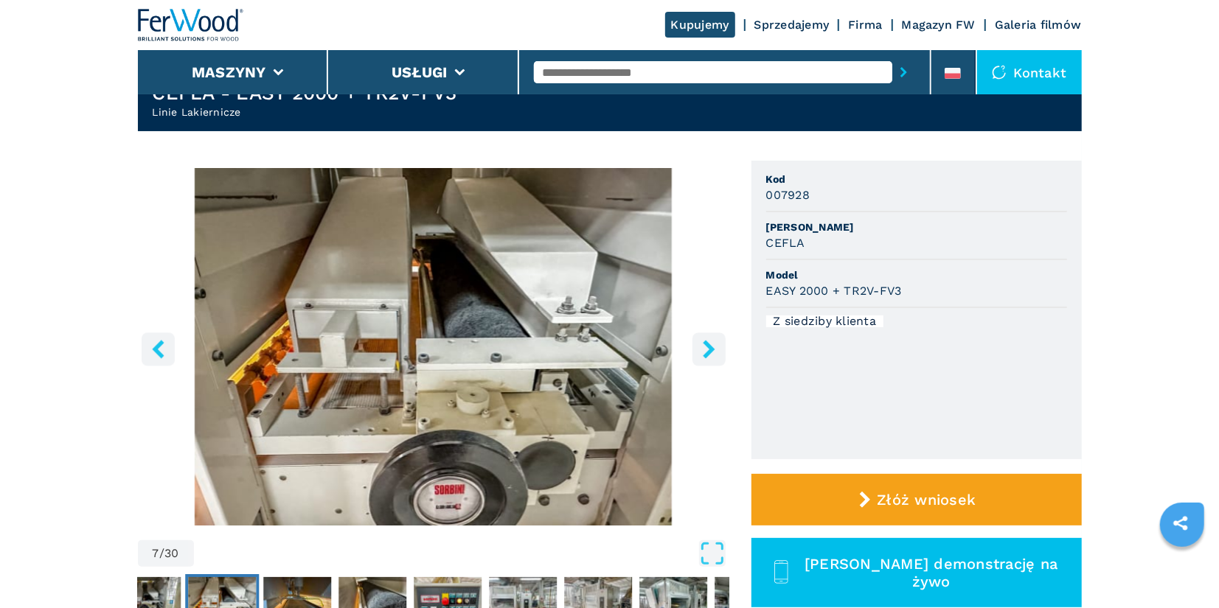
click at [704, 351] on icon "right-button" at bounding box center [709, 349] width 18 height 18
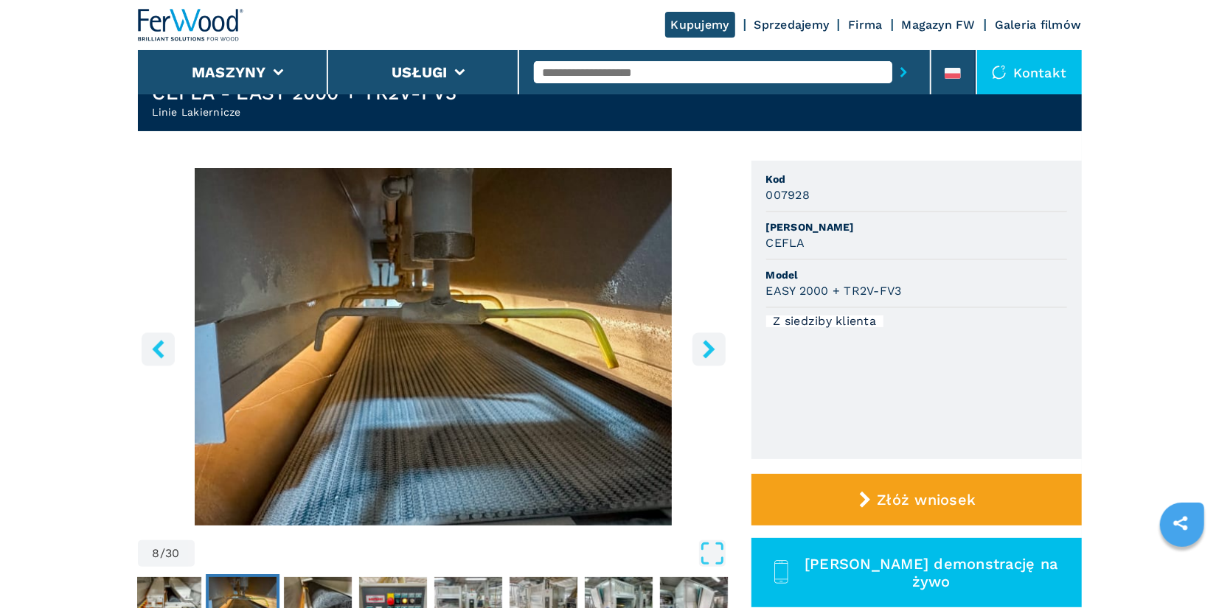
click at [706, 355] on icon "right-button" at bounding box center [709, 349] width 12 height 18
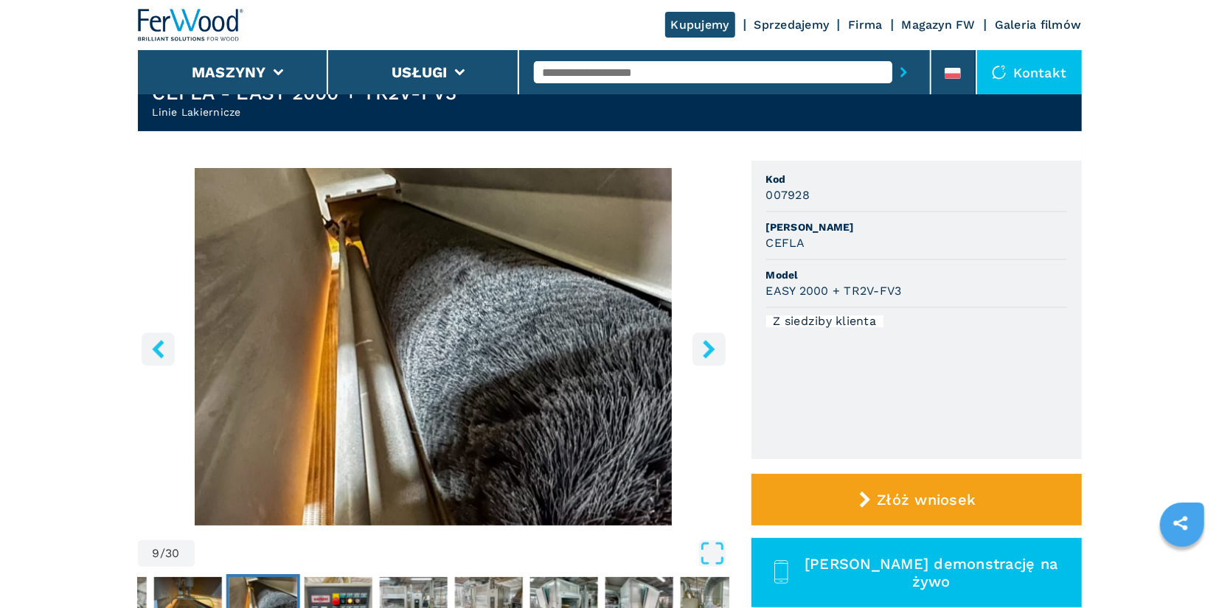
click at [706, 355] on icon "right-button" at bounding box center [709, 349] width 12 height 18
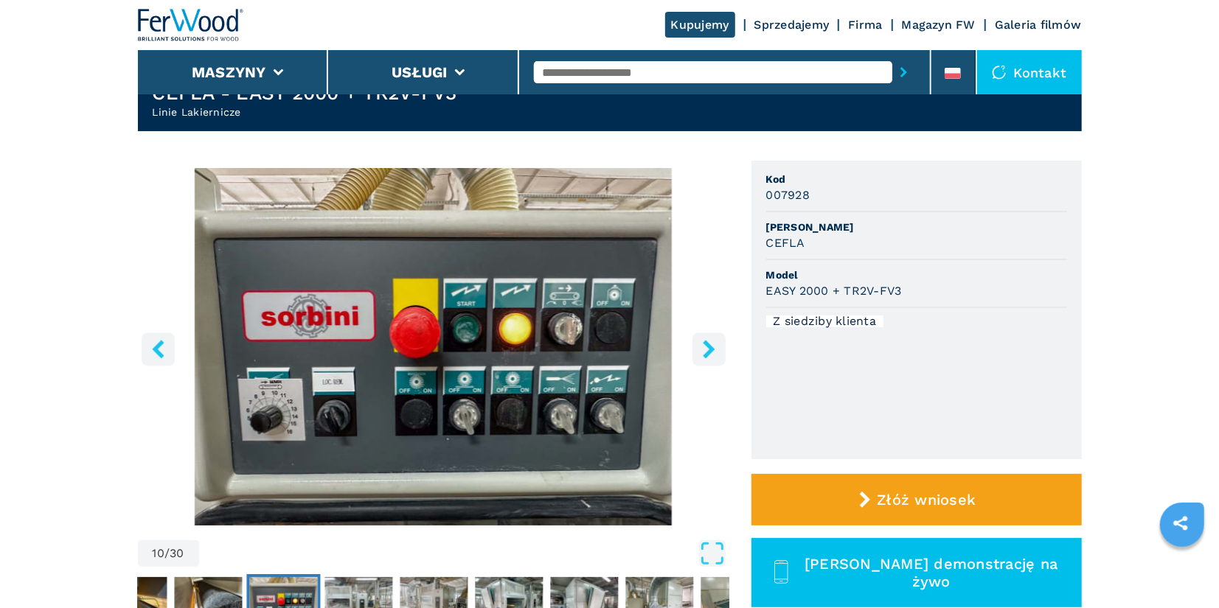
click at [706, 355] on icon "right-button" at bounding box center [709, 349] width 12 height 18
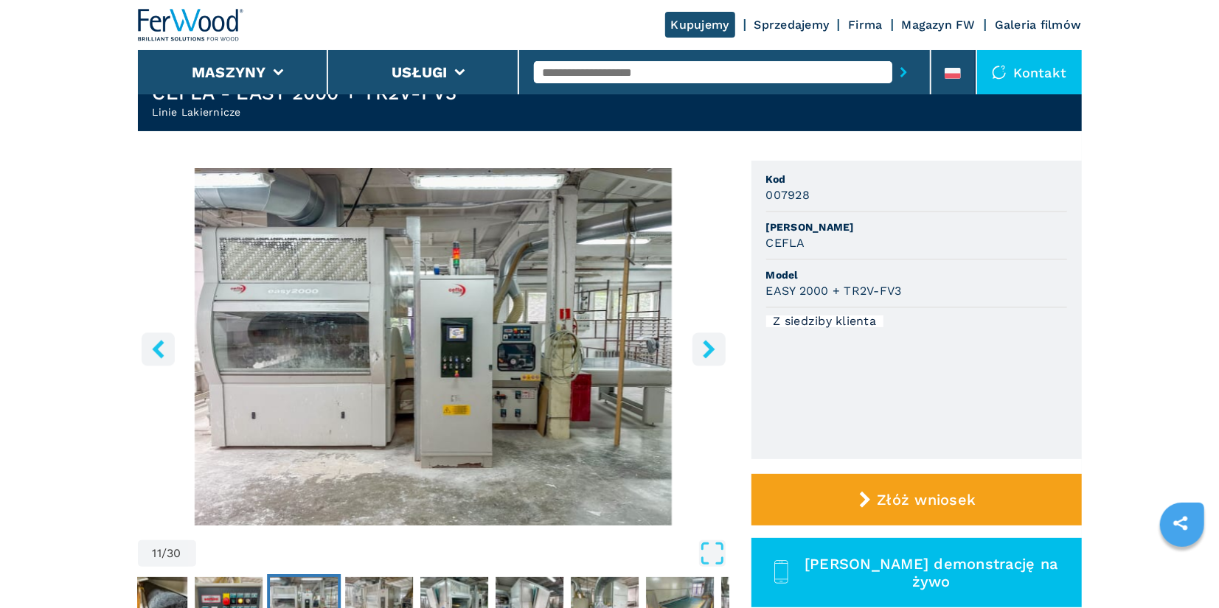
click at [706, 355] on icon "right-button" at bounding box center [709, 349] width 12 height 18
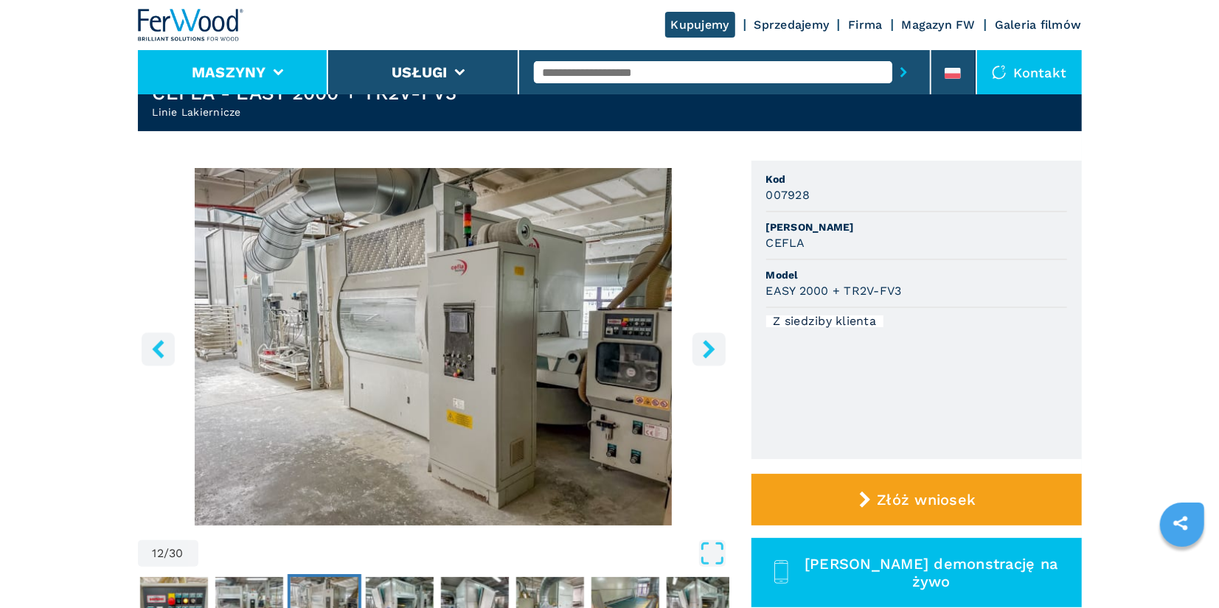
click at [257, 79] on button "Maszyny" at bounding box center [229, 72] width 74 height 18
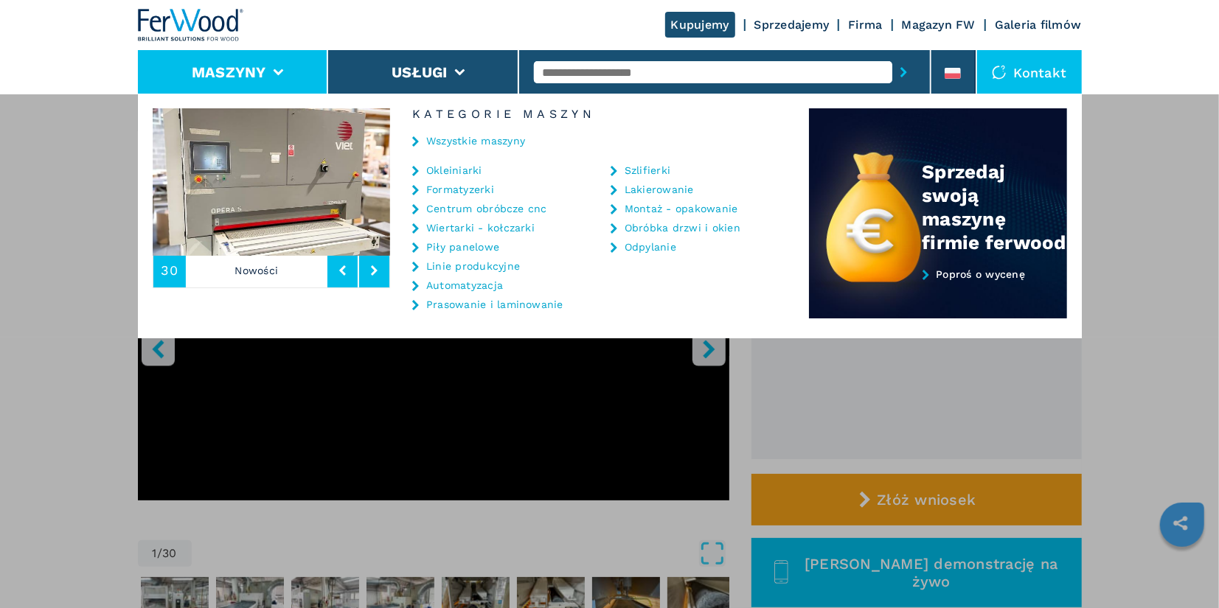
click at [485, 246] on link "Piły panelowe" at bounding box center [462, 247] width 73 height 10
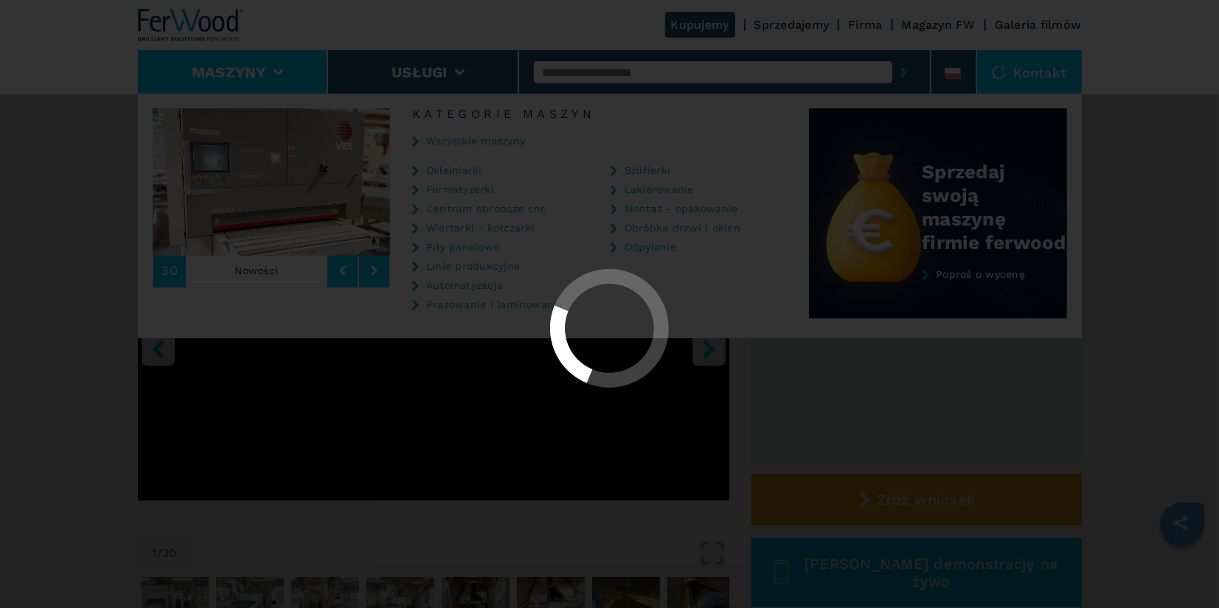
select select "**********"
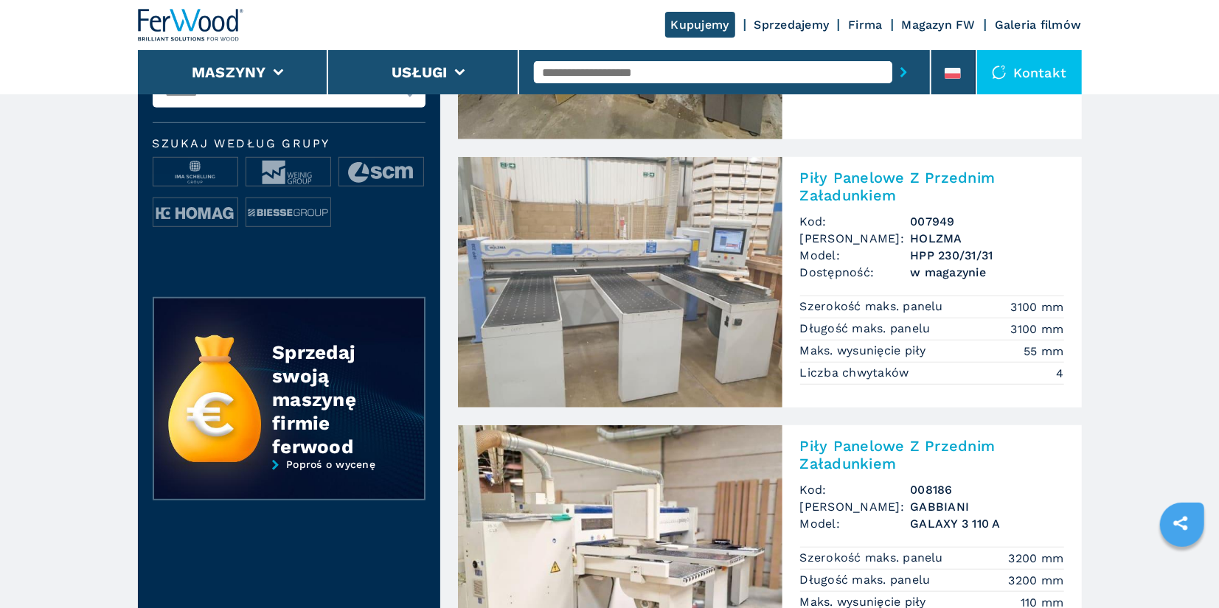
scroll to position [570, 0]
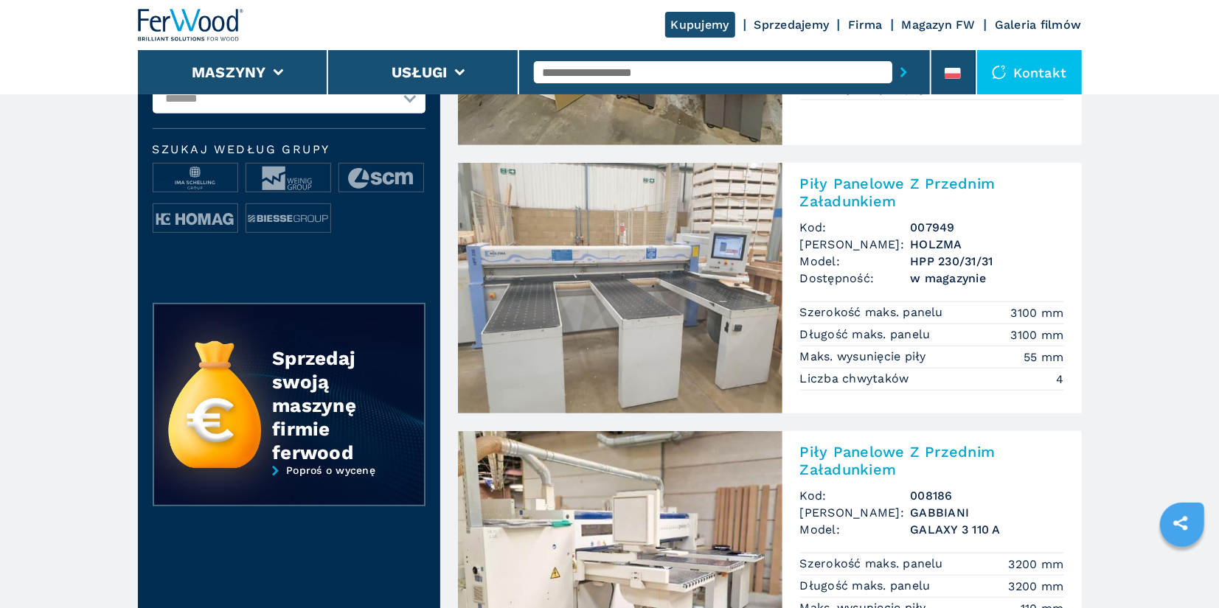
click at [855, 193] on h2 "Piły Panelowe Z Przednim Załadunkiem" at bounding box center [932, 192] width 264 height 35
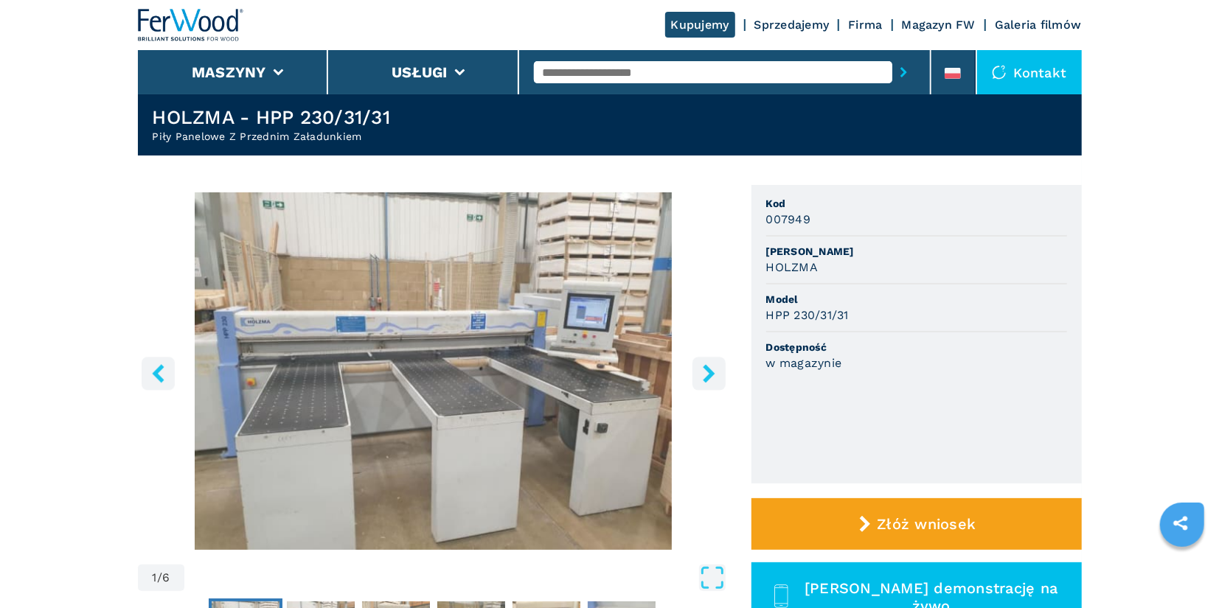
scroll to position [46, 0]
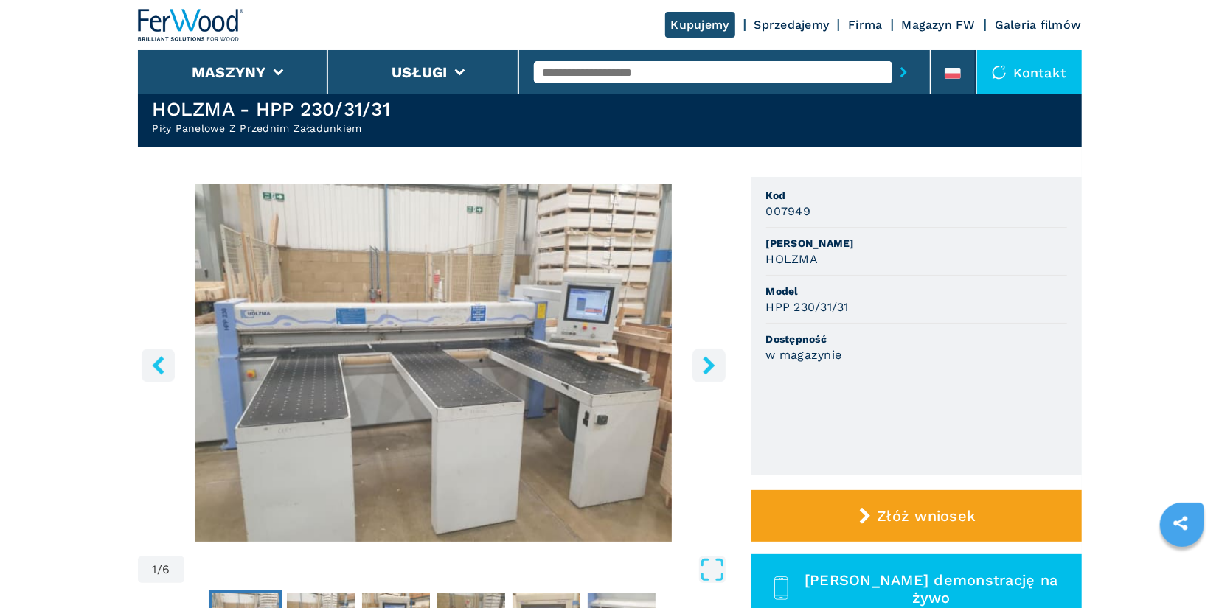
click at [708, 363] on icon "right-button" at bounding box center [709, 365] width 12 height 18
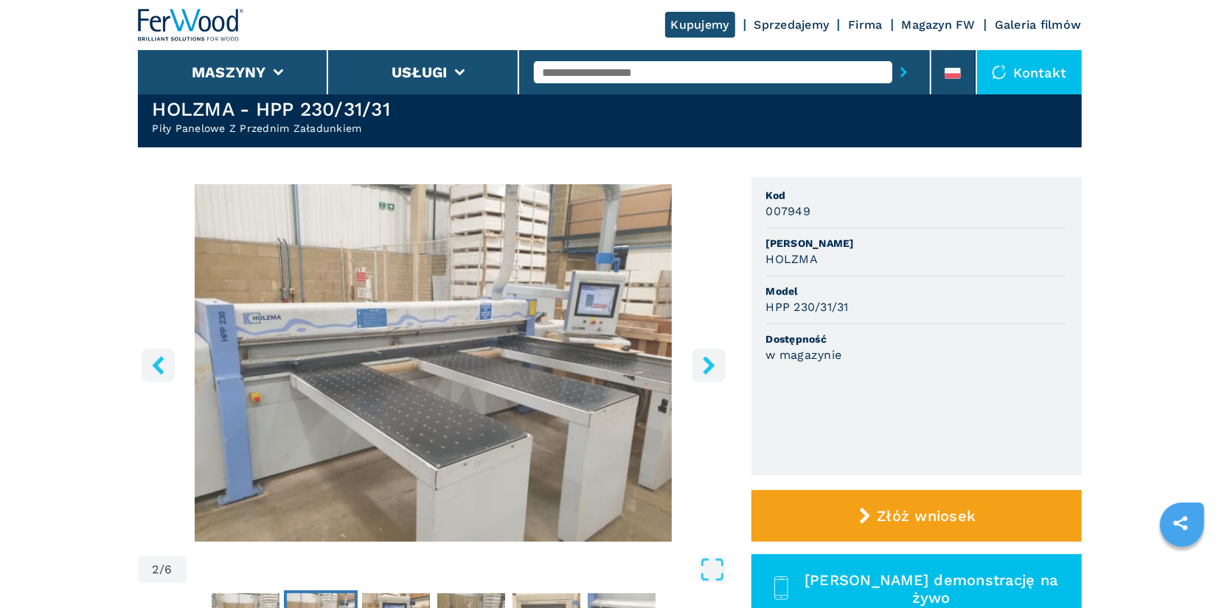
click at [708, 363] on icon "right-button" at bounding box center [709, 365] width 12 height 18
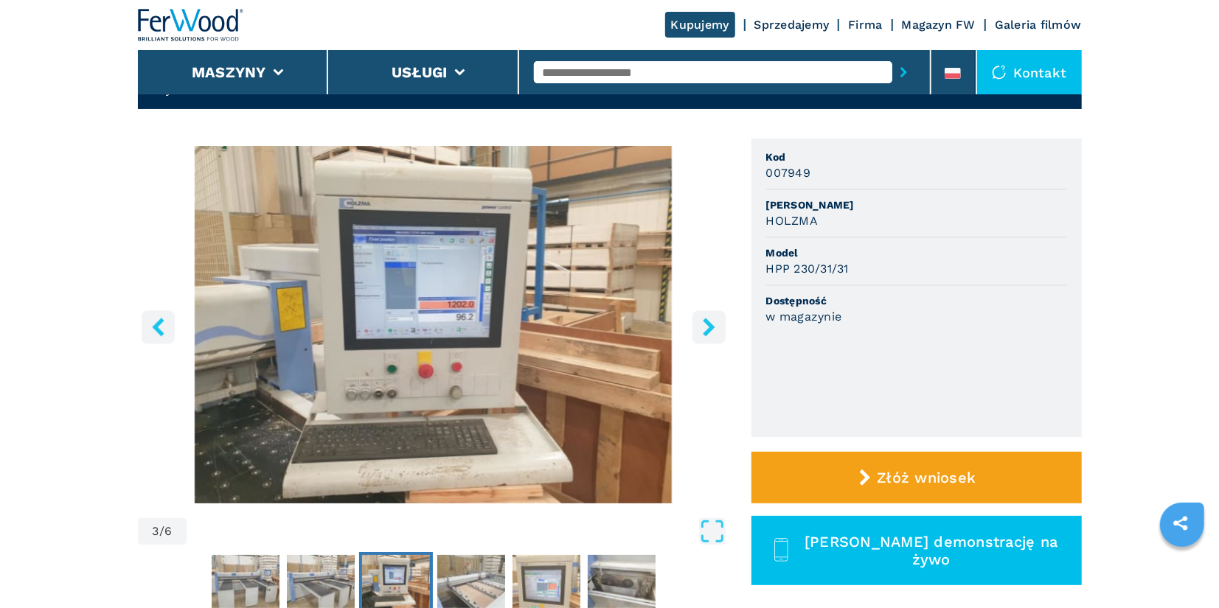
scroll to position [85, 0]
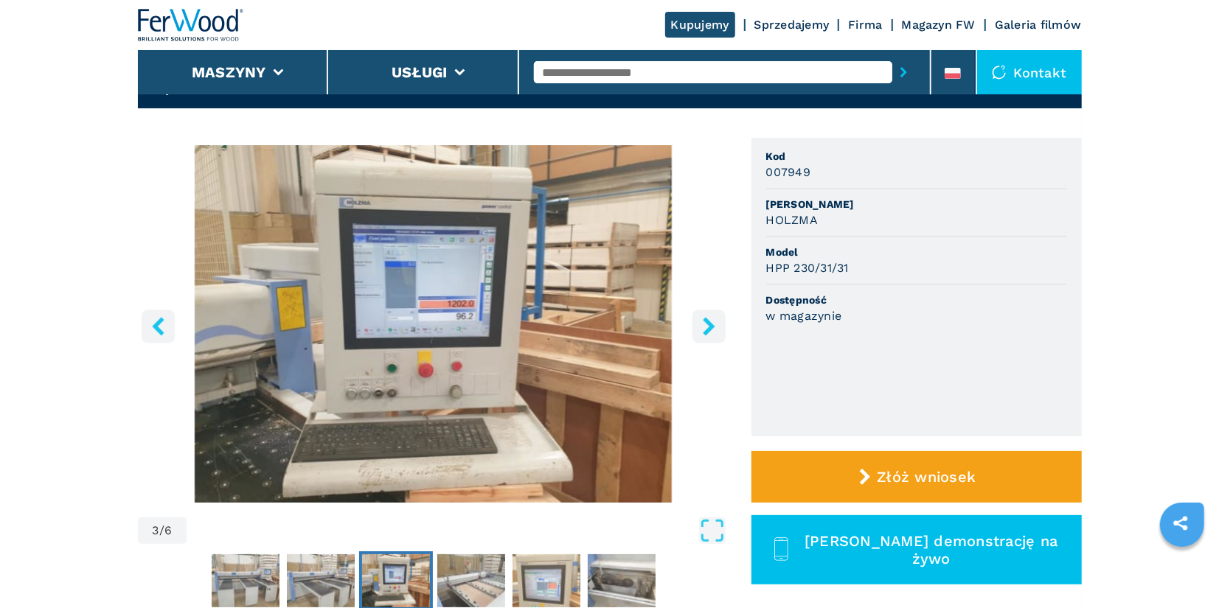
click at [704, 324] on icon "right-button" at bounding box center [709, 326] width 18 height 18
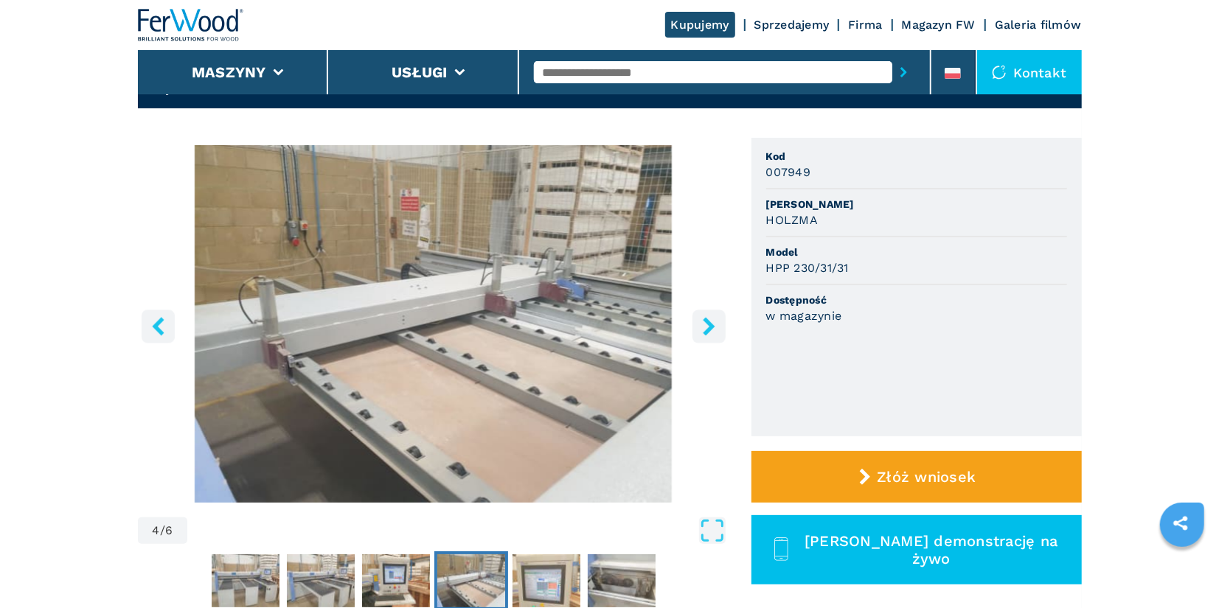
click at [708, 323] on icon "right-button" at bounding box center [709, 326] width 12 height 18
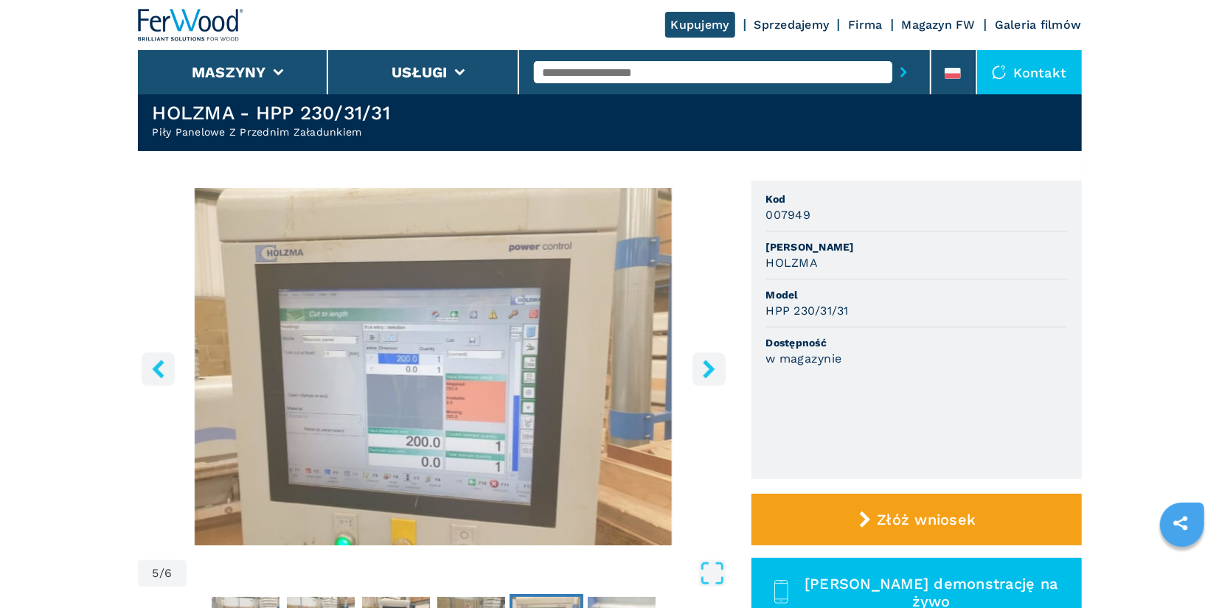
scroll to position [32, 0]
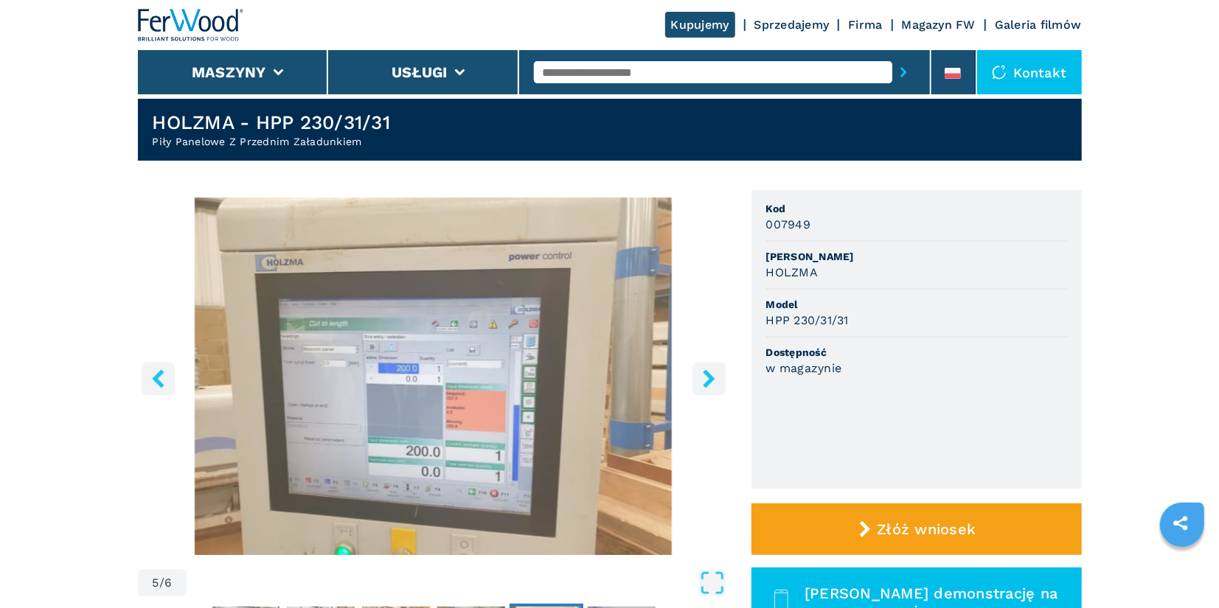
click at [714, 379] on icon "right-button" at bounding box center [709, 378] width 18 height 18
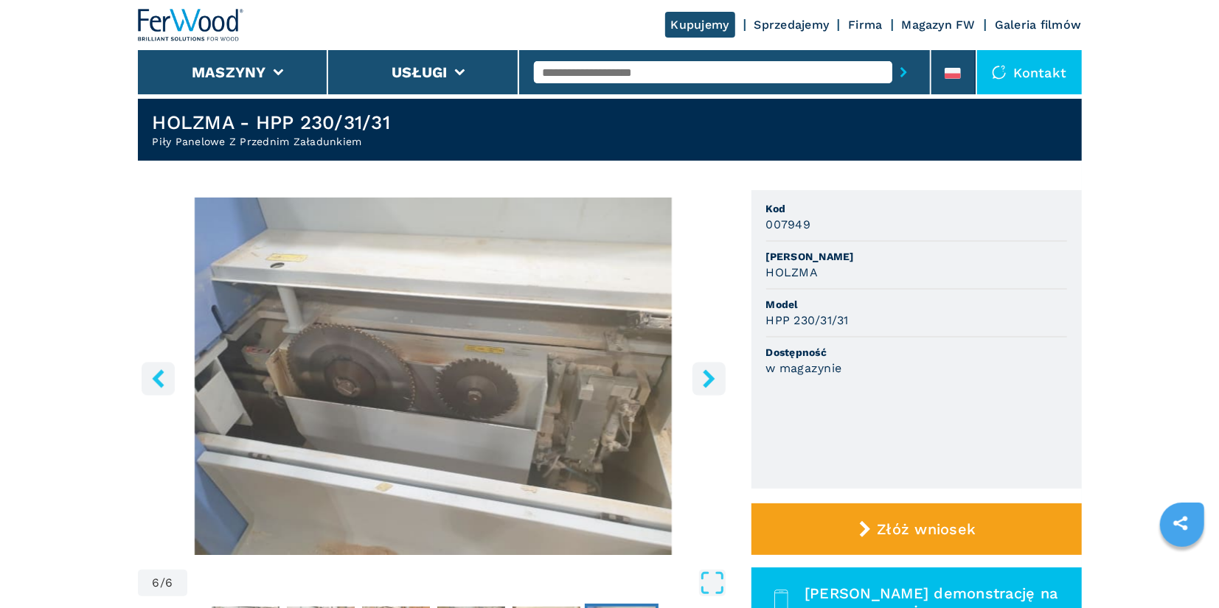
click at [714, 379] on icon "right-button" at bounding box center [709, 378] width 18 height 18
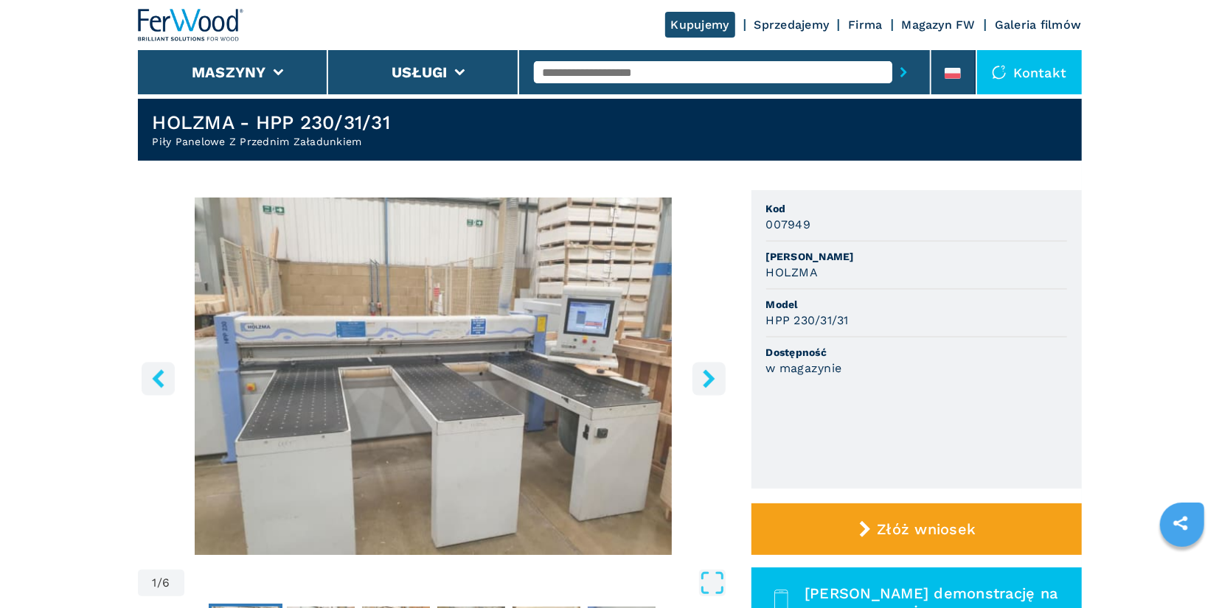
select select "**********"
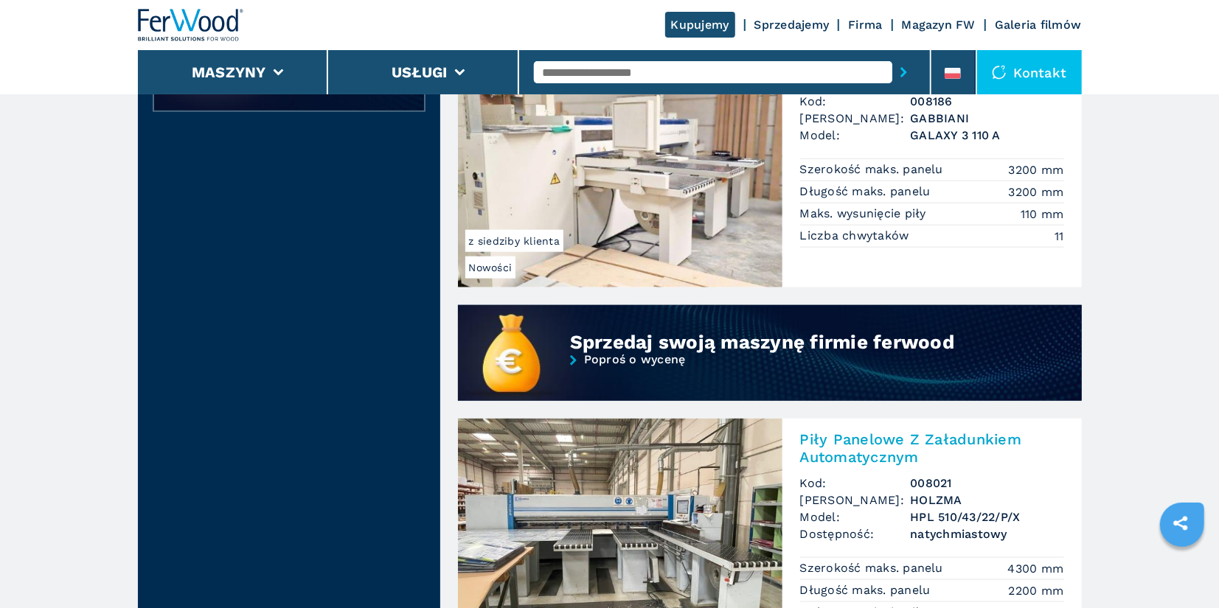
scroll to position [974, 0]
